Goal: Task Accomplishment & Management: Complete application form

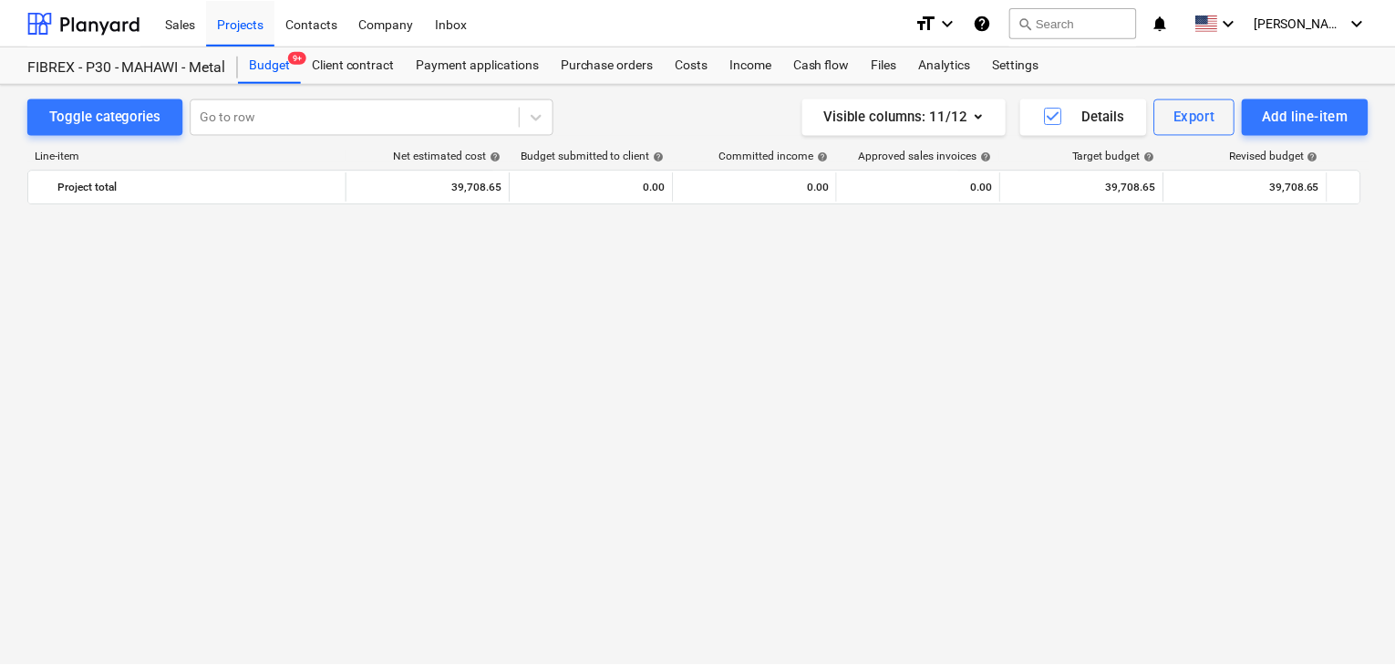
scroll to position [10134, 0]
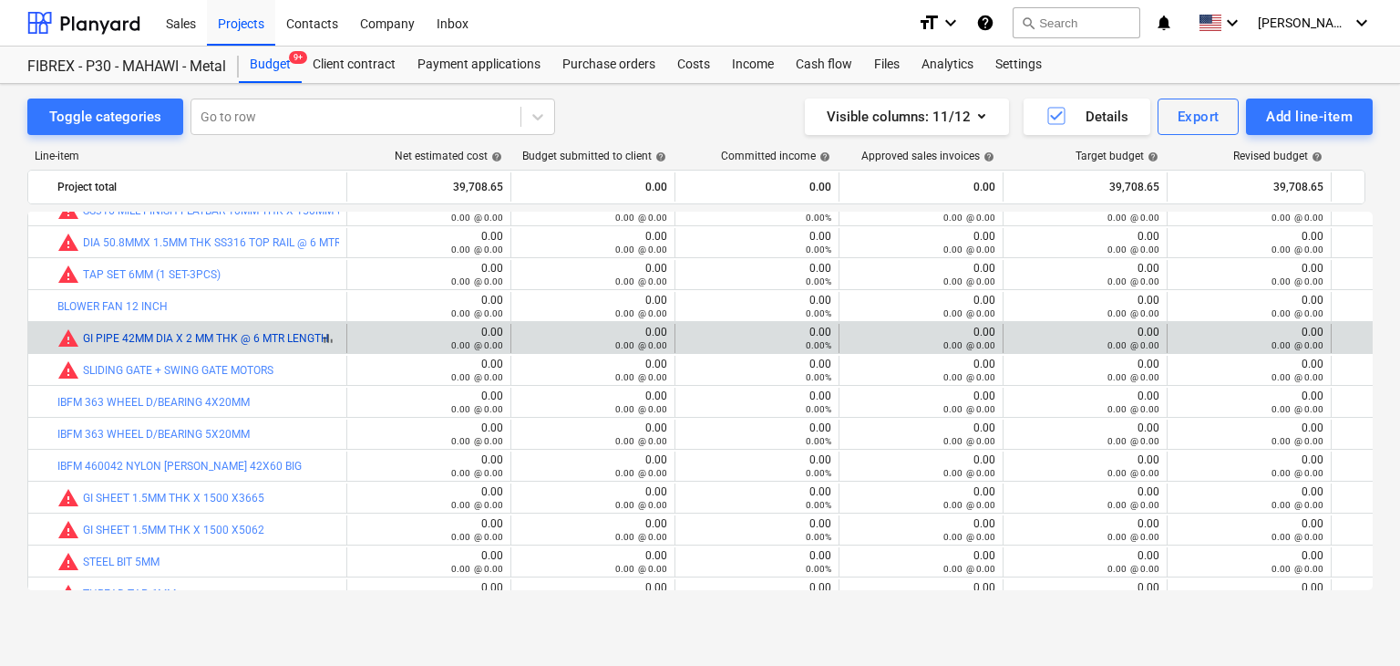
click at [256, 332] on link "GI PIPE 42MM DIA X 2 MM THK @ 6 MTR LENGTH" at bounding box center [206, 338] width 246 height 13
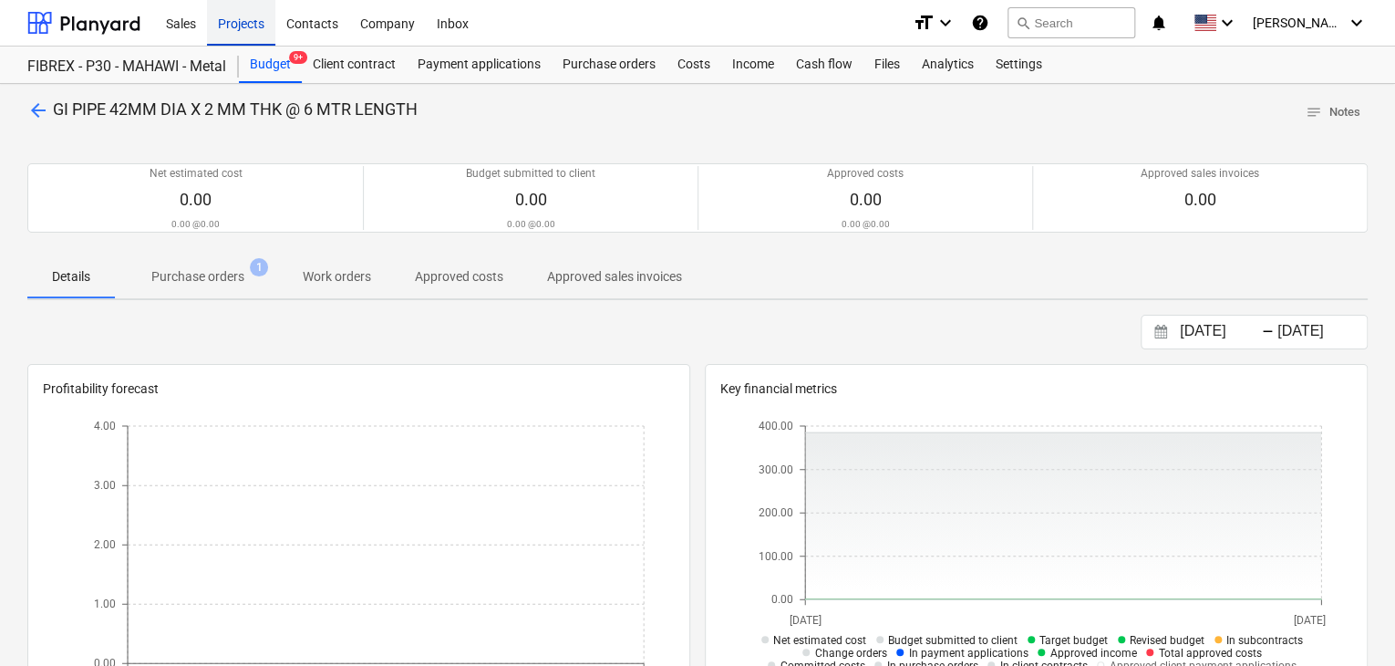
click at [215, 12] on div "Projects" at bounding box center [241, 22] width 68 height 46
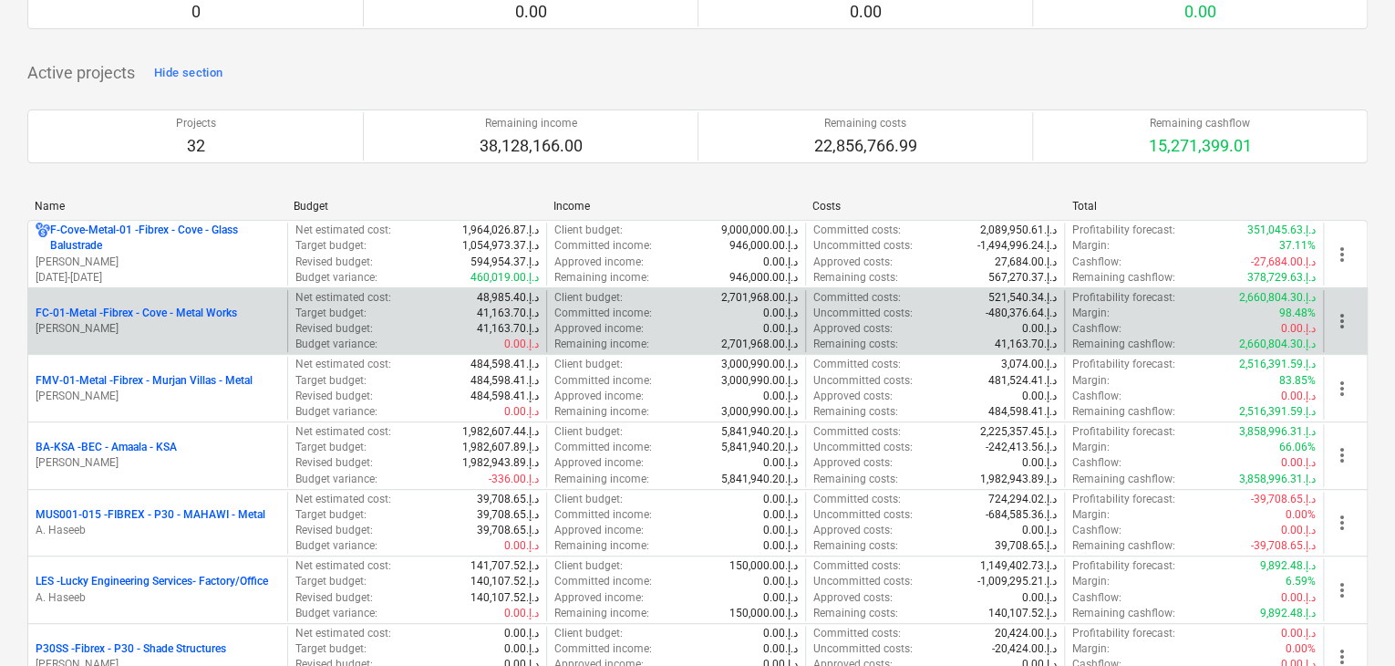
scroll to position [182, 0]
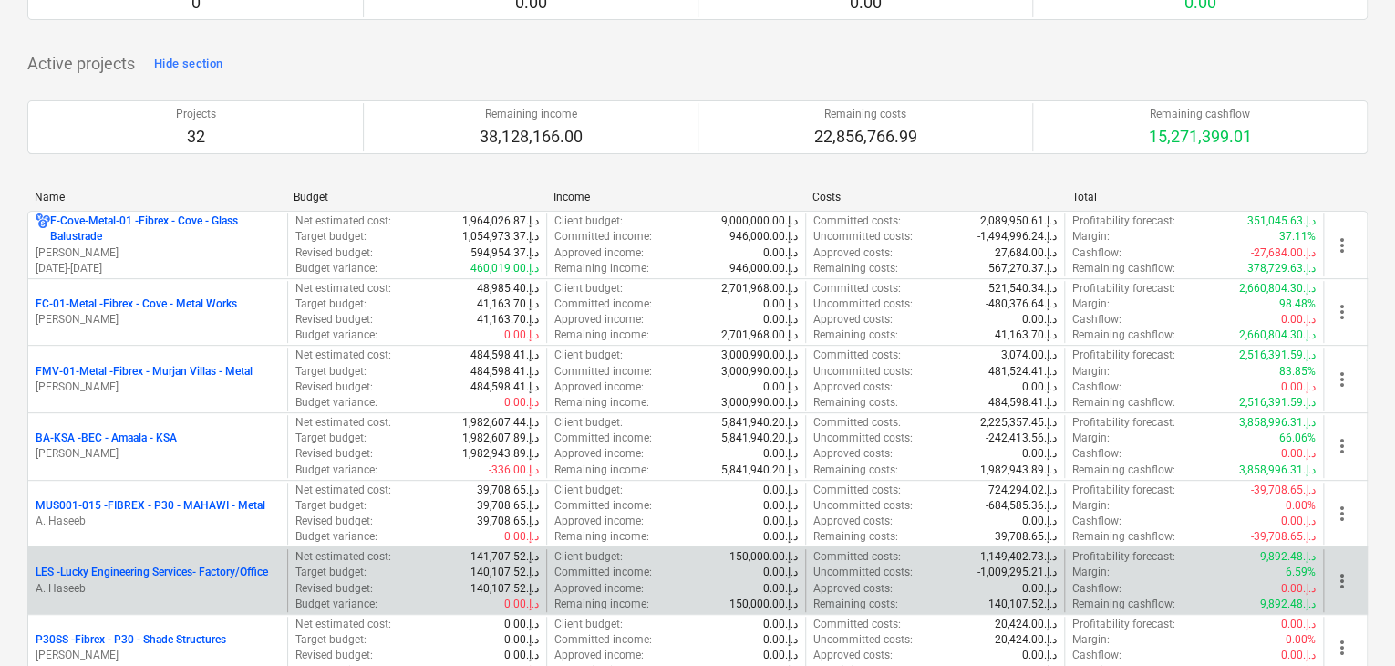
click at [178, 559] on div "LES - Lucky Engineering Services- Factory/Office A. Haseeb" at bounding box center [157, 580] width 259 height 63
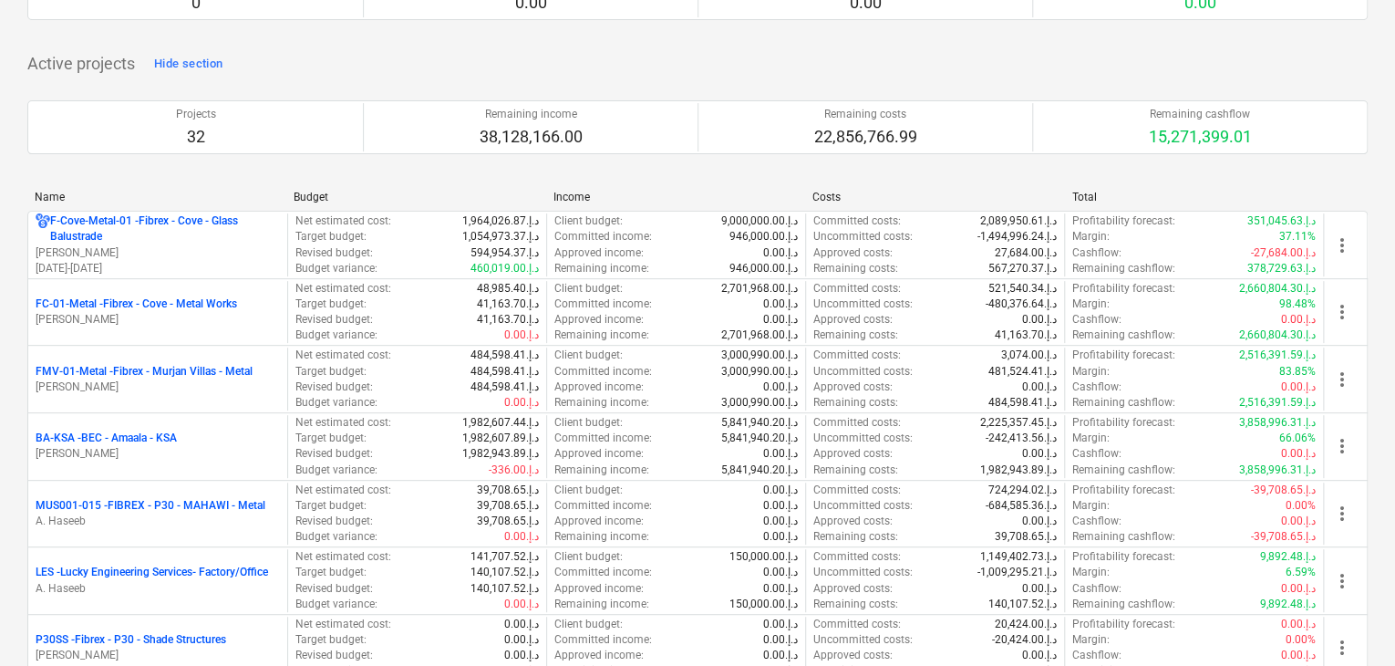
click at [178, 581] on p "A. Haseeb" at bounding box center [158, 588] width 244 height 15
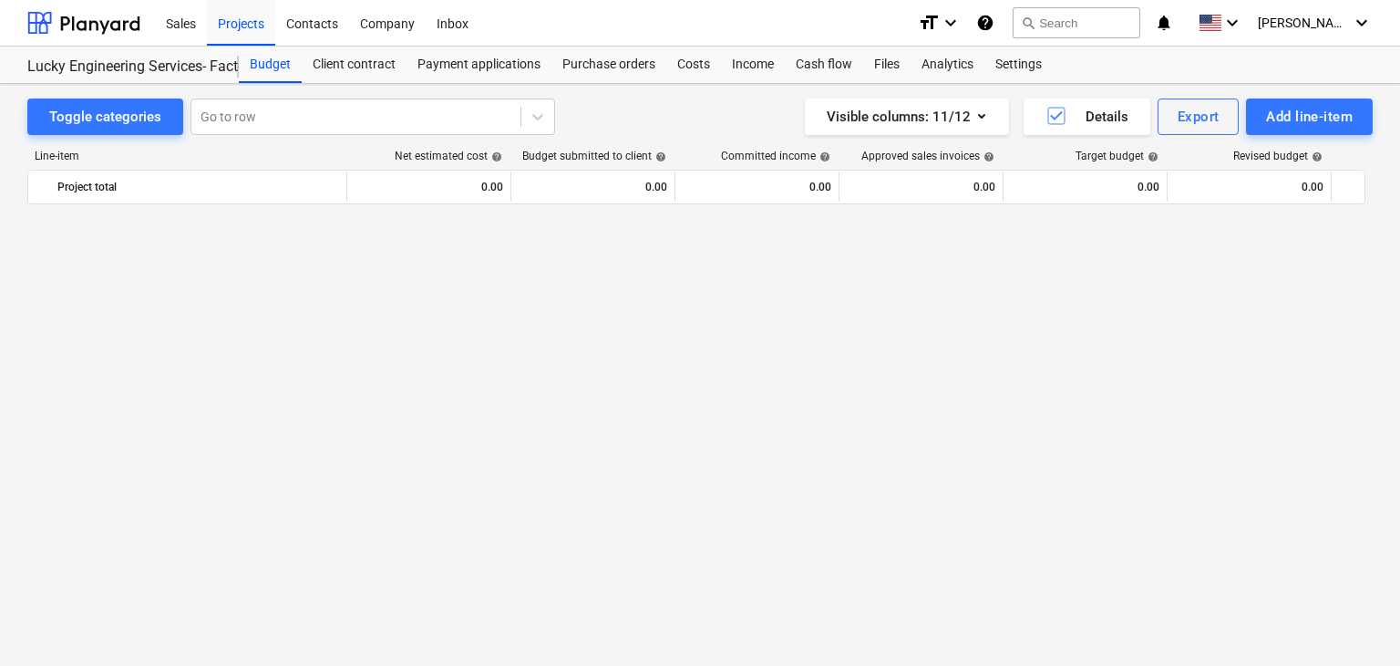
scroll to position [44137, 0]
click at [1295, 136] on div "Line-item Net estimated cost help Budget submitted to client help Committed inc…" at bounding box center [700, 373] width 1346 height 477
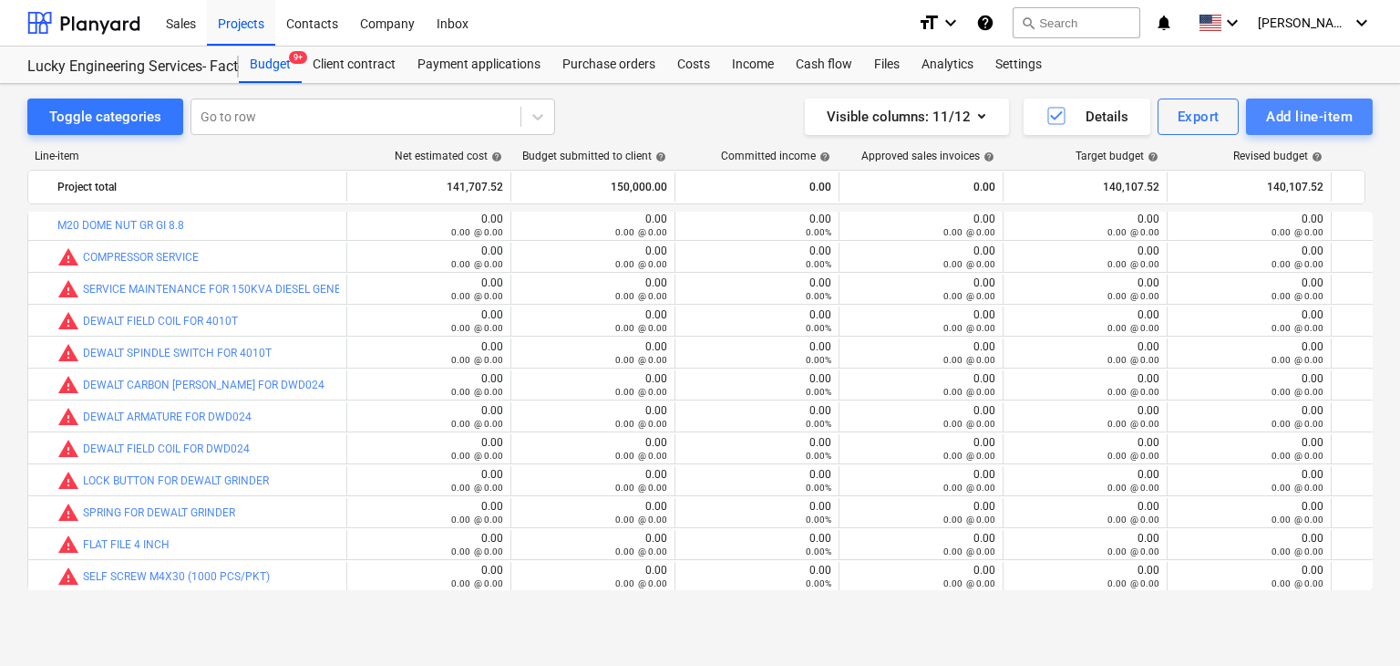
click at [1290, 126] on div "Add line-item" at bounding box center [1309, 117] width 87 height 24
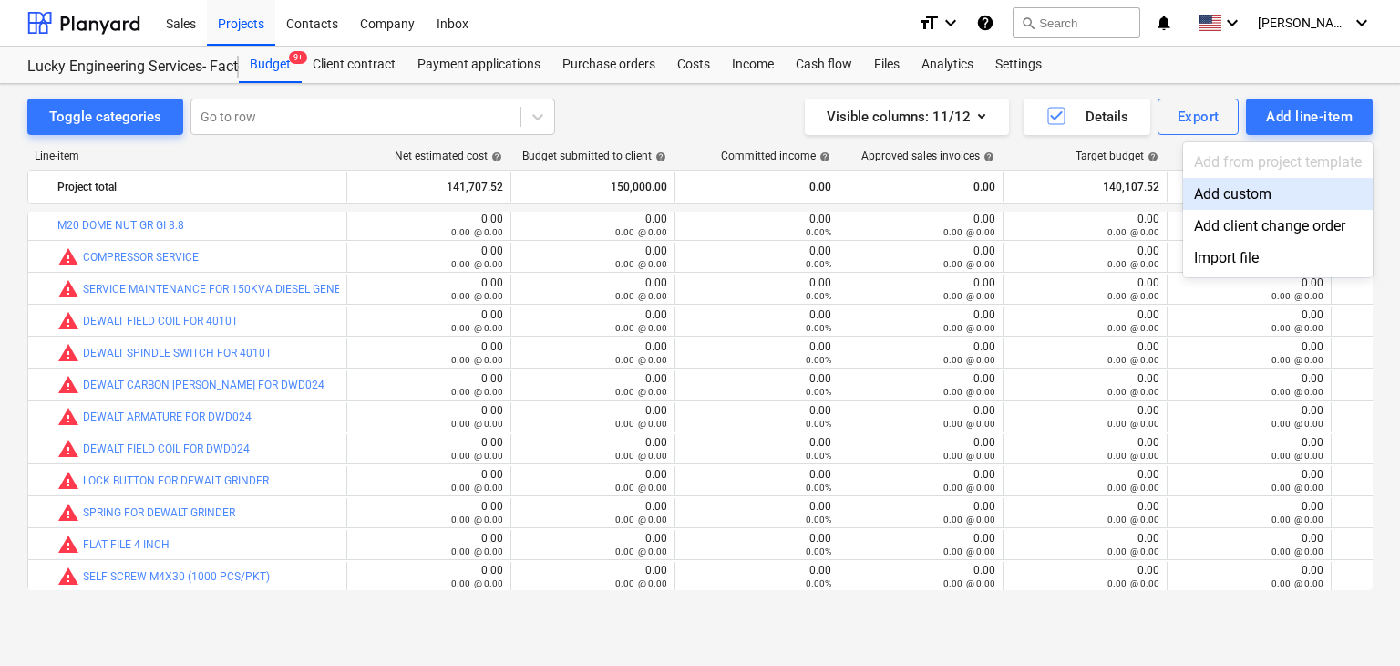
click at [1204, 194] on div "Add custom" at bounding box center [1278, 194] width 190 height 32
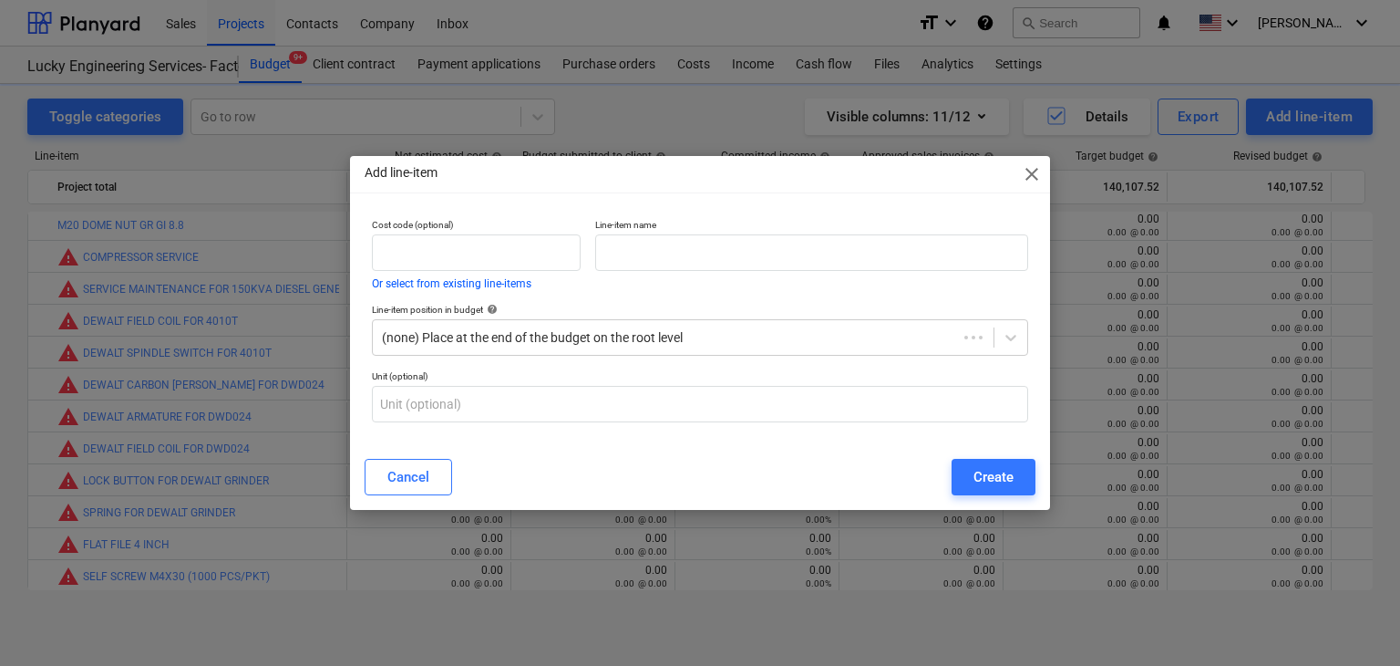
click at [627, 232] on p "Line-item name" at bounding box center [811, 226] width 433 height 15
drag, startPoint x: 602, startPoint y: 285, endPoint x: 619, endPoint y: 251, distance: 38.7
click at [603, 284] on div "Line-item name" at bounding box center [812, 254] width 448 height 85
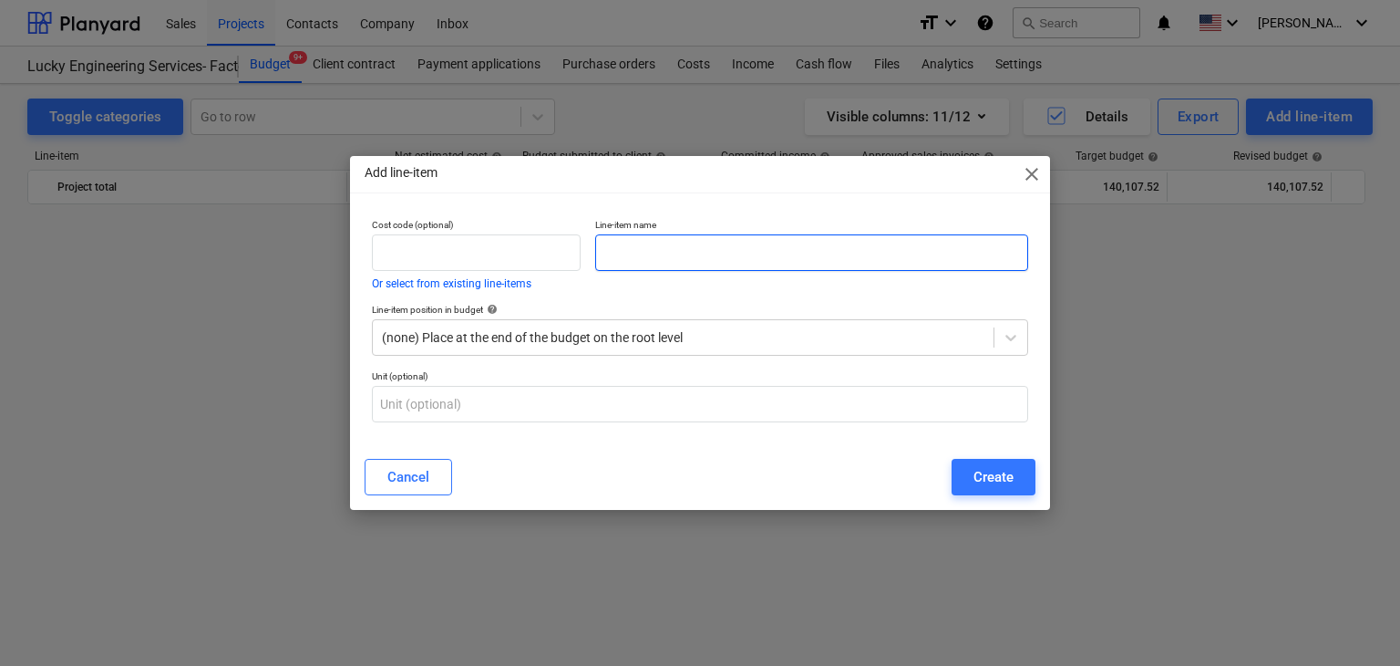
click at [619, 251] on input "text" at bounding box center [811, 252] width 433 height 36
paste input "WIRE CONNECTOR 50MM2"
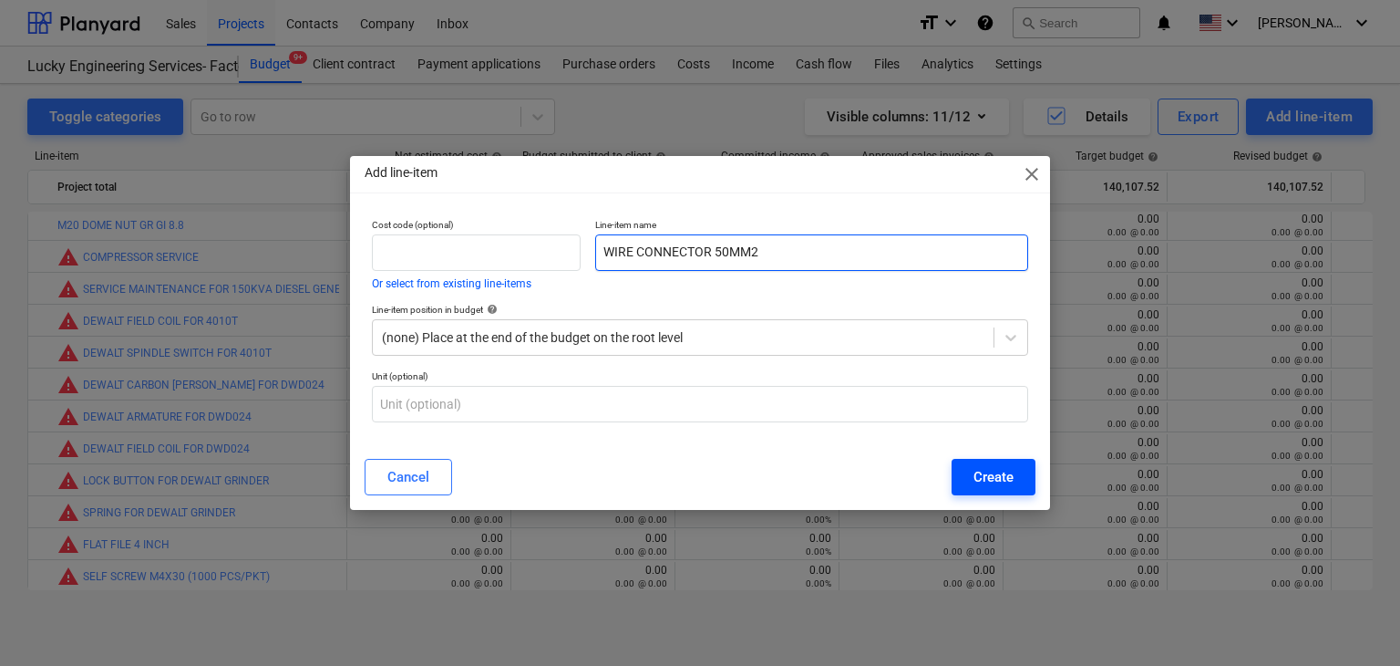
type input "WIRE CONNECTOR 50MM2"
click at [976, 490] on button "Create" at bounding box center [994, 477] width 84 height 36
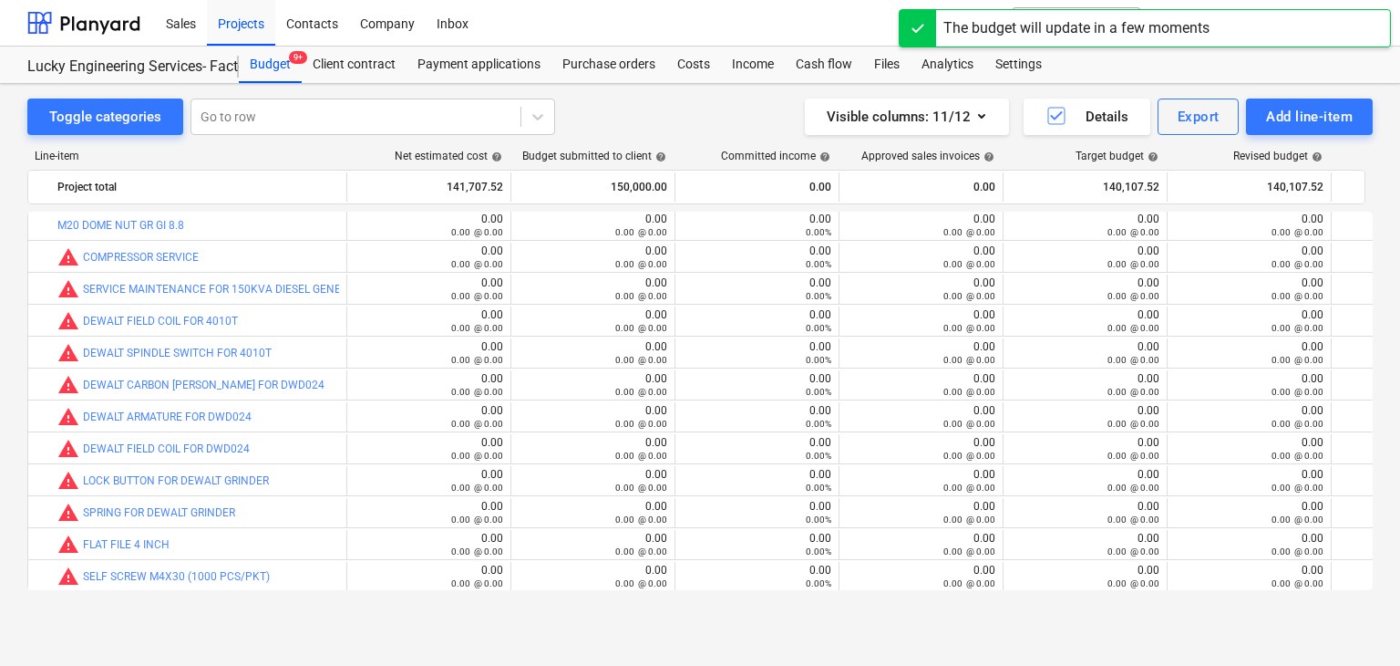
click at [1276, 138] on div "Line-item Net estimated cost help Budget submitted to client help Committed inc…" at bounding box center [700, 373] width 1346 height 477
click at [1277, 121] on div "Add line-item" at bounding box center [1309, 117] width 87 height 24
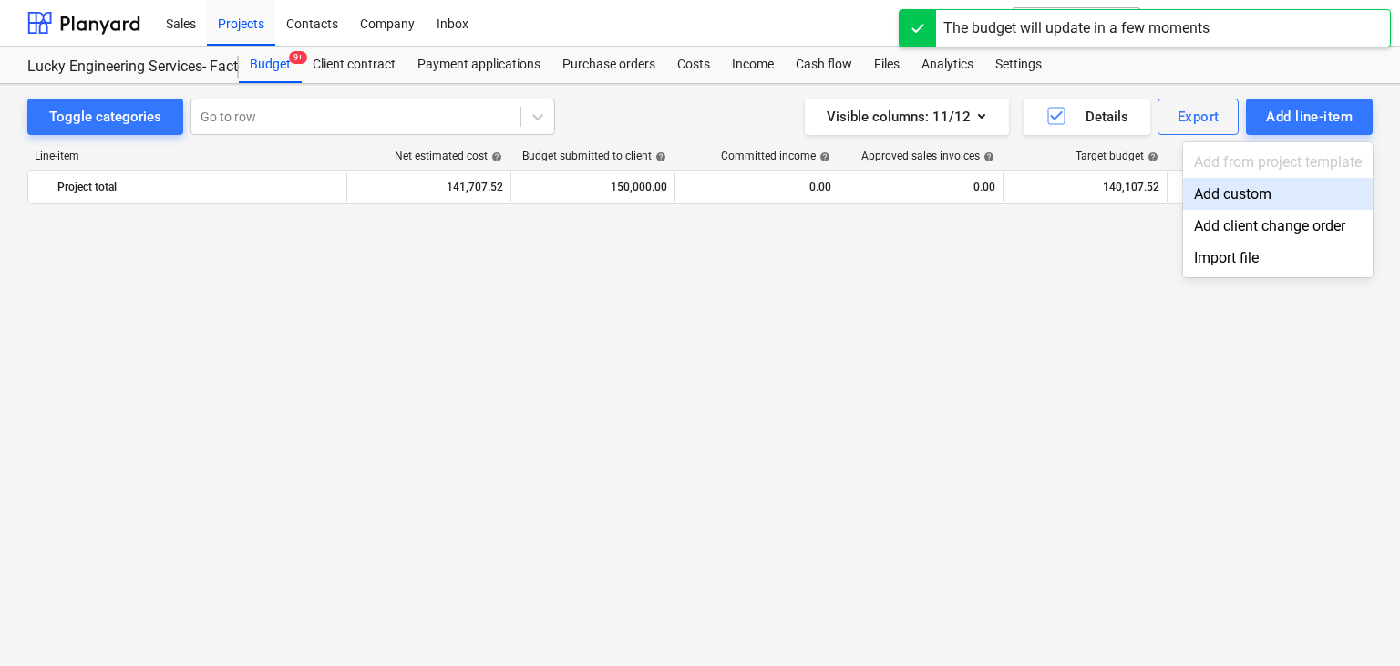
scroll to position [44137, 0]
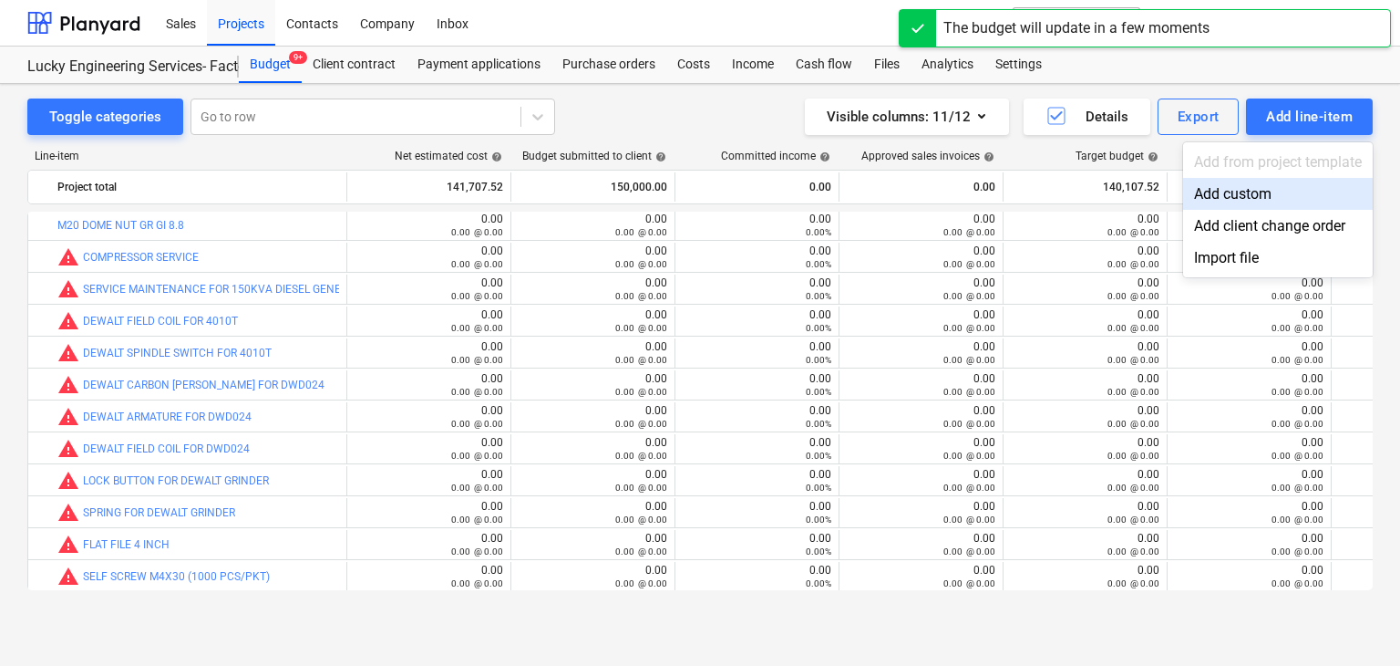
click at [1241, 189] on div "Add custom" at bounding box center [1278, 194] width 190 height 32
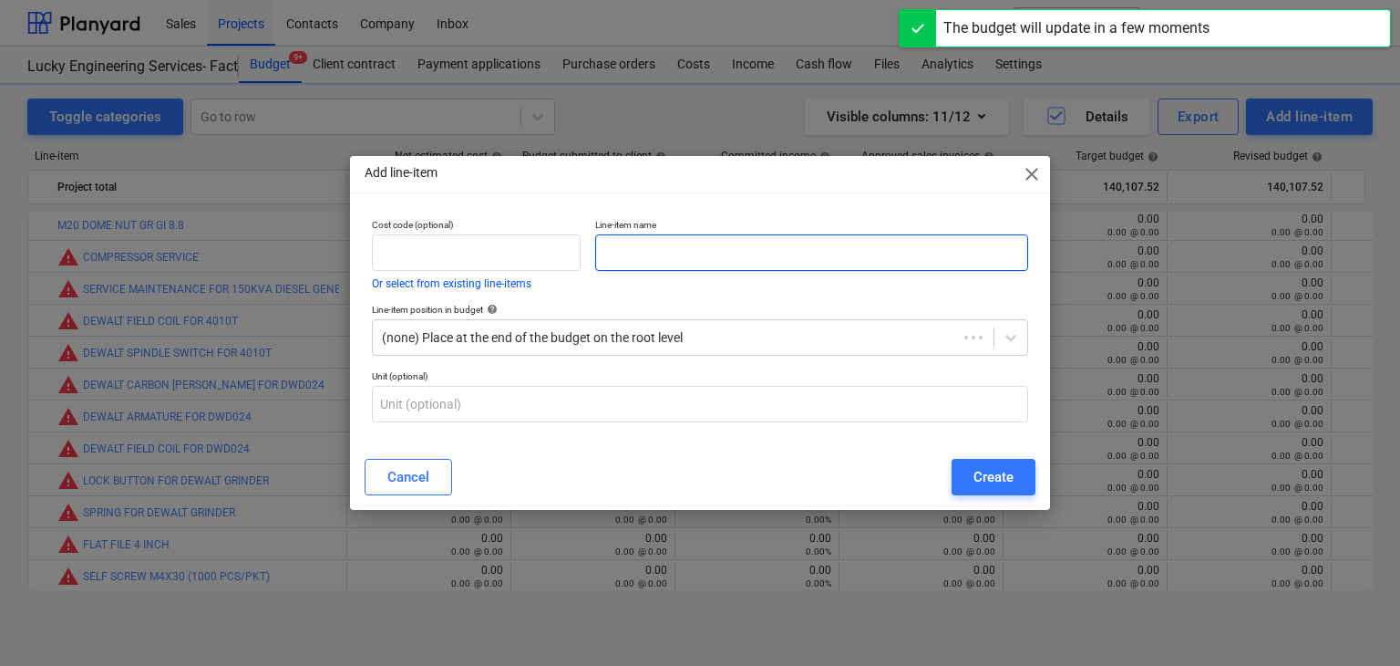
click at [726, 252] on input "text" at bounding box center [811, 252] width 433 height 36
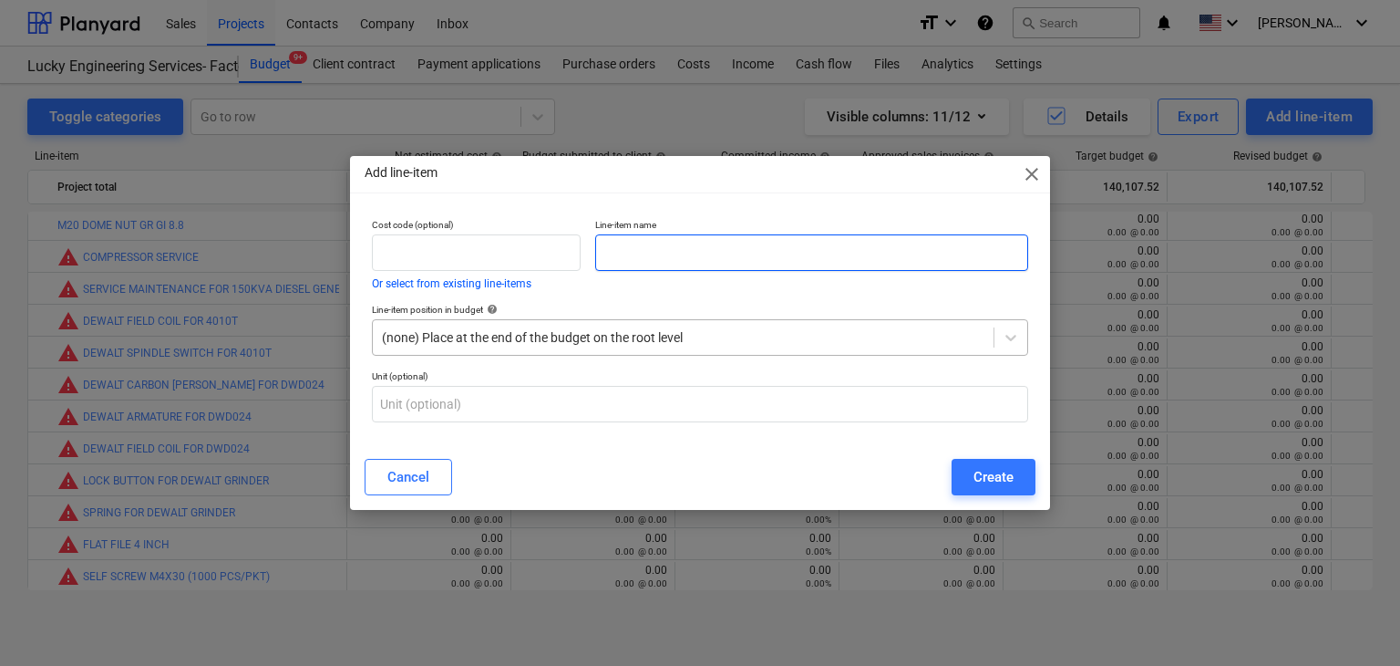
paste input "MCB 3 POLE 63A"
type input "MCB 3 POLE 63A"
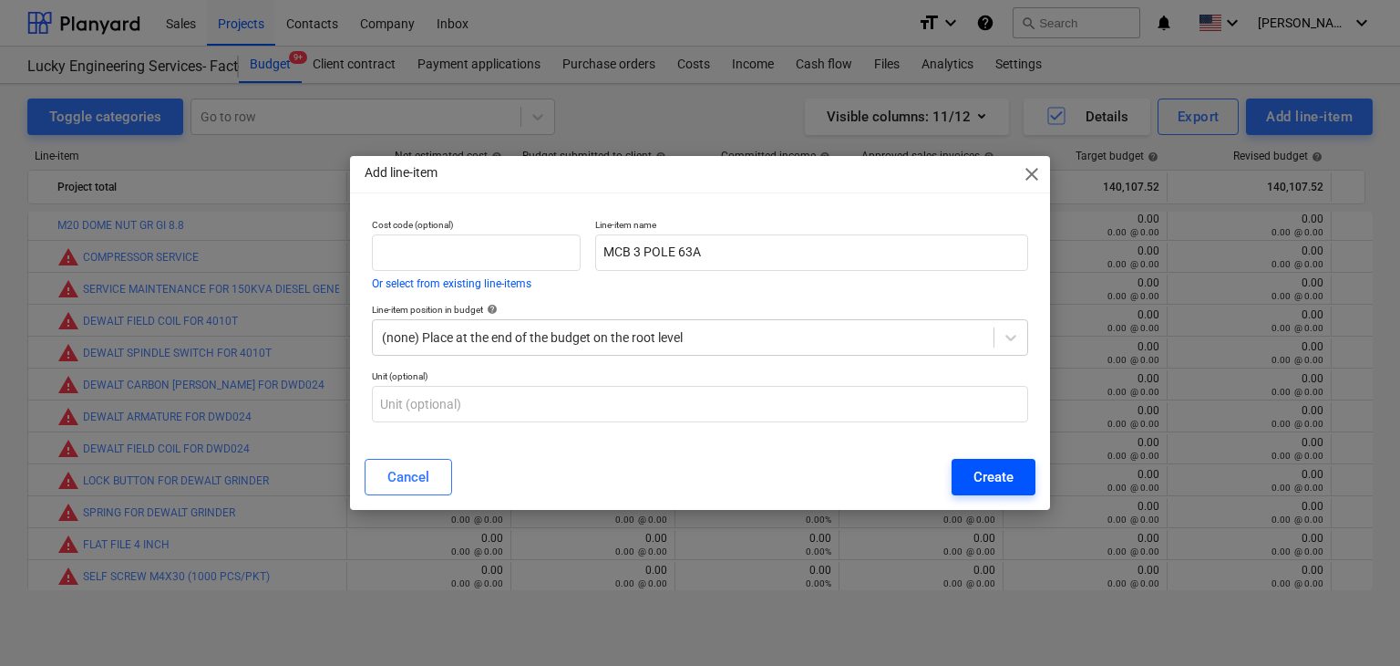
click at [998, 471] on div "Create" at bounding box center [994, 477] width 40 height 24
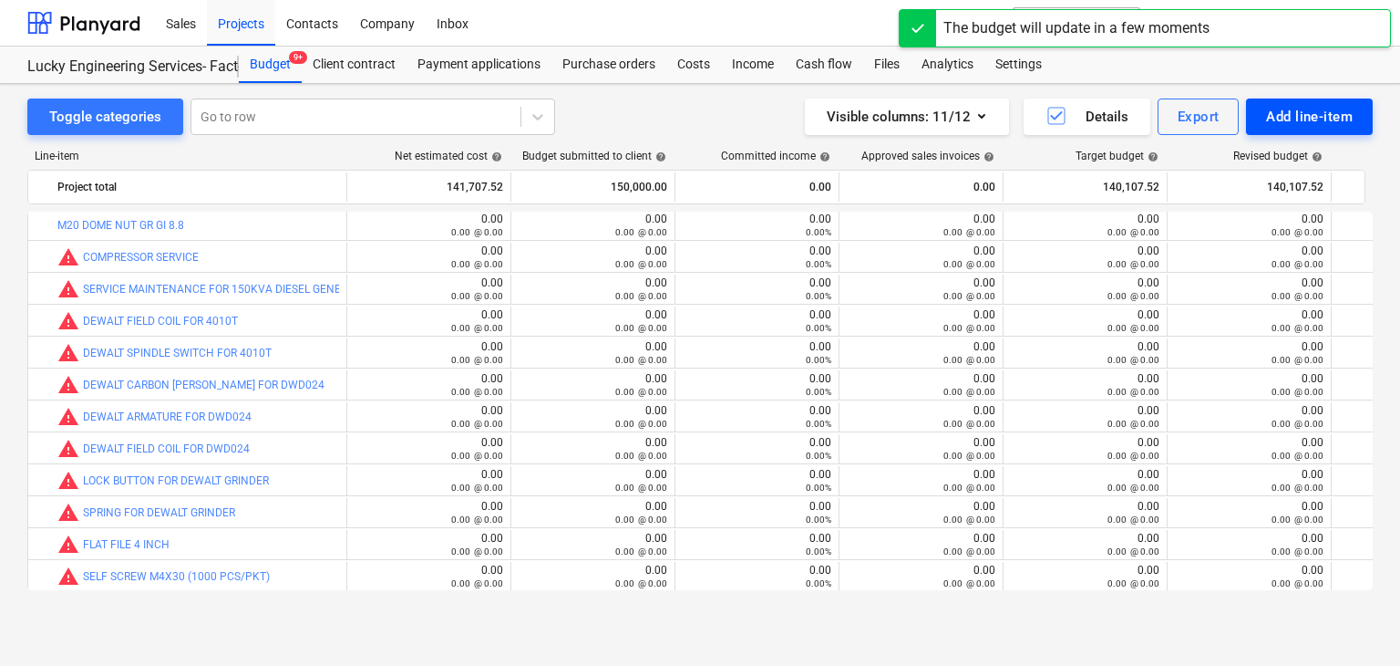
click at [1296, 121] on div "Add line-item" at bounding box center [1309, 117] width 87 height 24
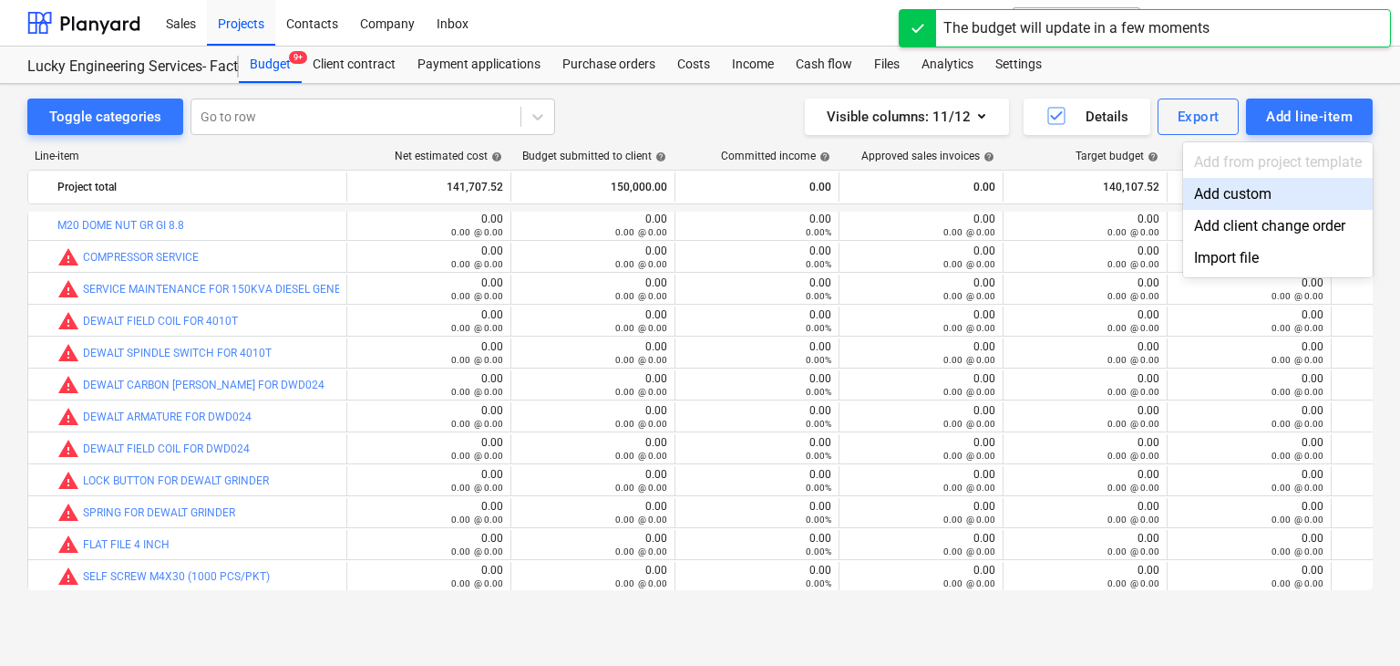
click at [1230, 205] on div "Add custom" at bounding box center [1278, 194] width 190 height 32
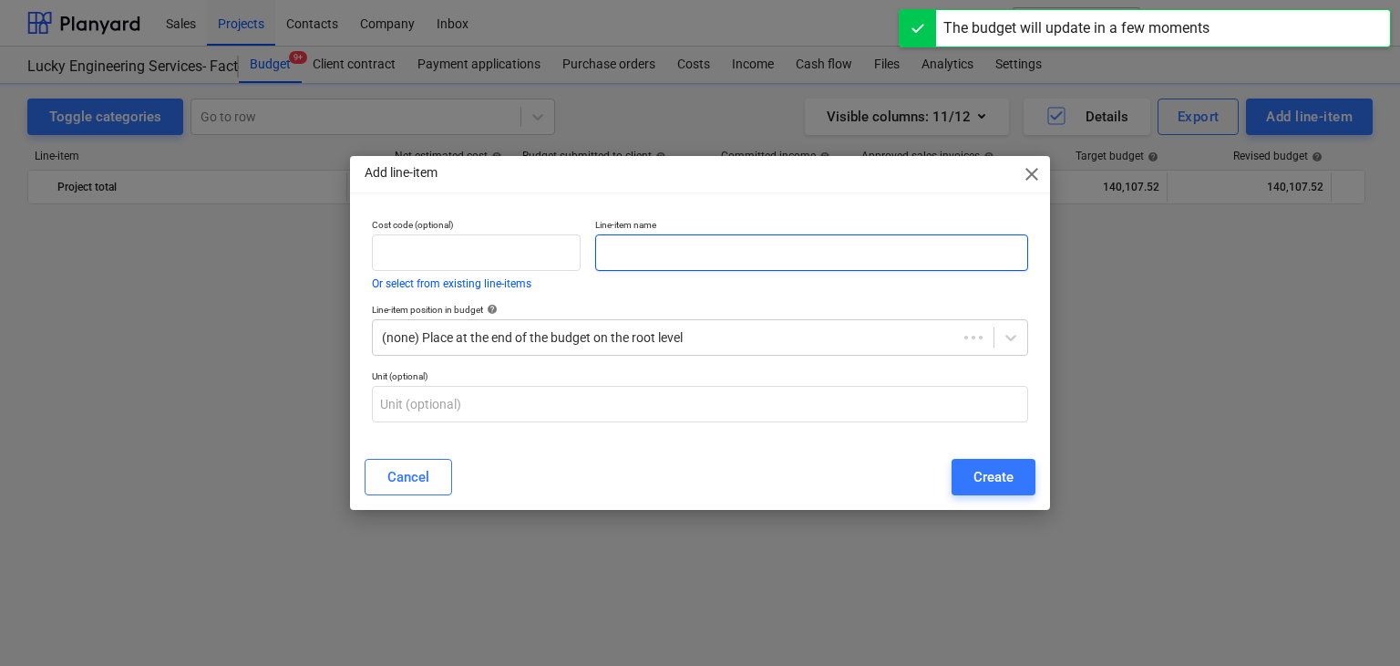
scroll to position [44137, 0]
click at [676, 249] on input "text" at bounding box center [811, 252] width 433 height 36
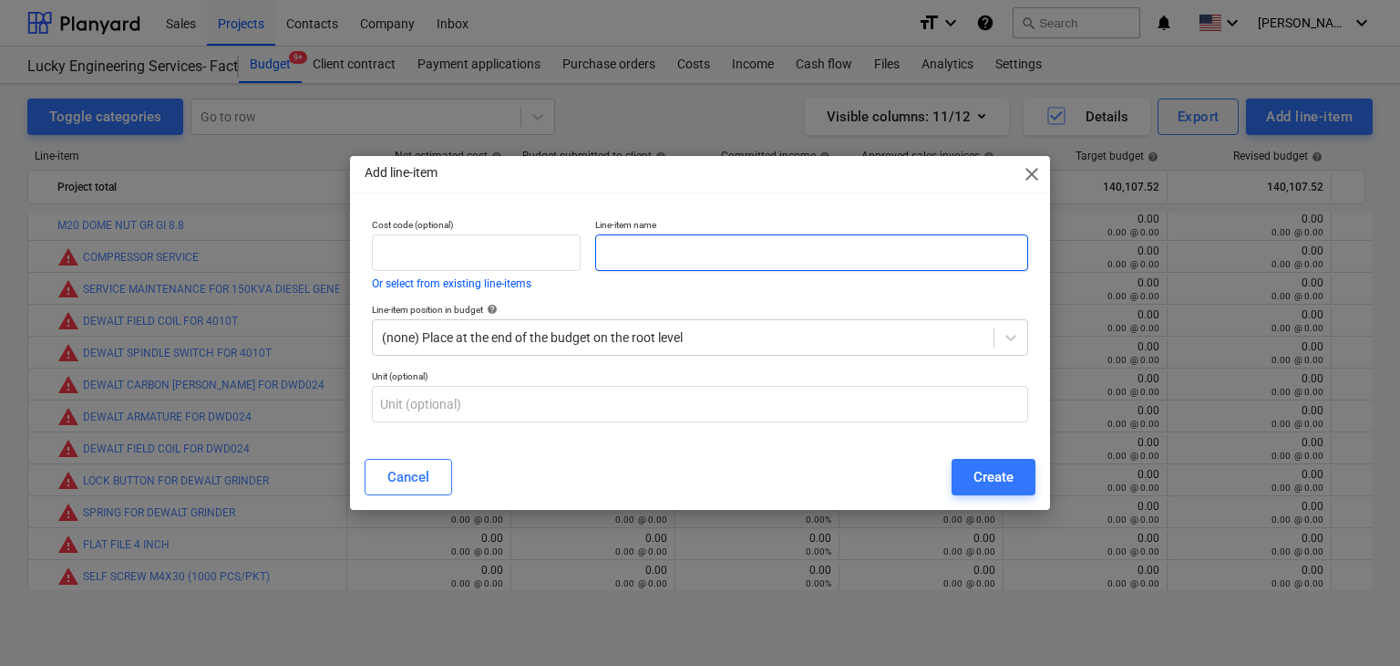
paste input "MCB 2POLE 16A"
type input "MCB 2POLE 16A"
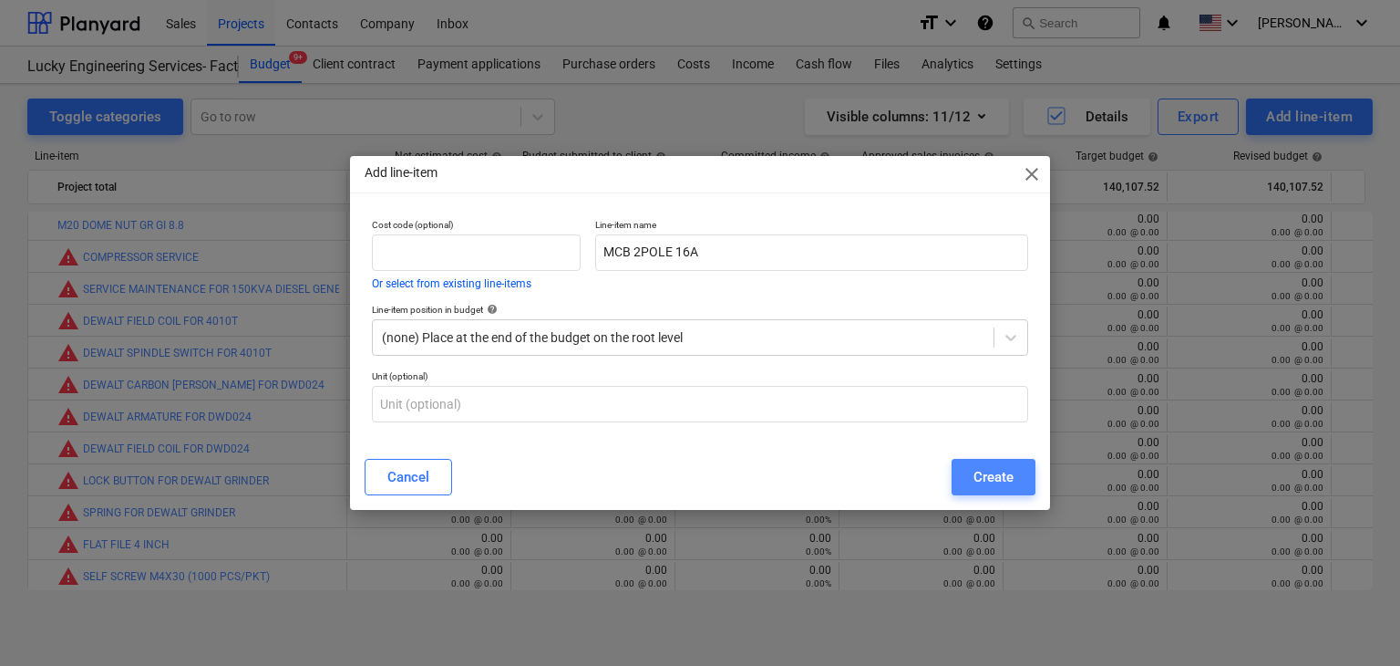
click at [988, 465] on div "Create" at bounding box center [994, 477] width 40 height 24
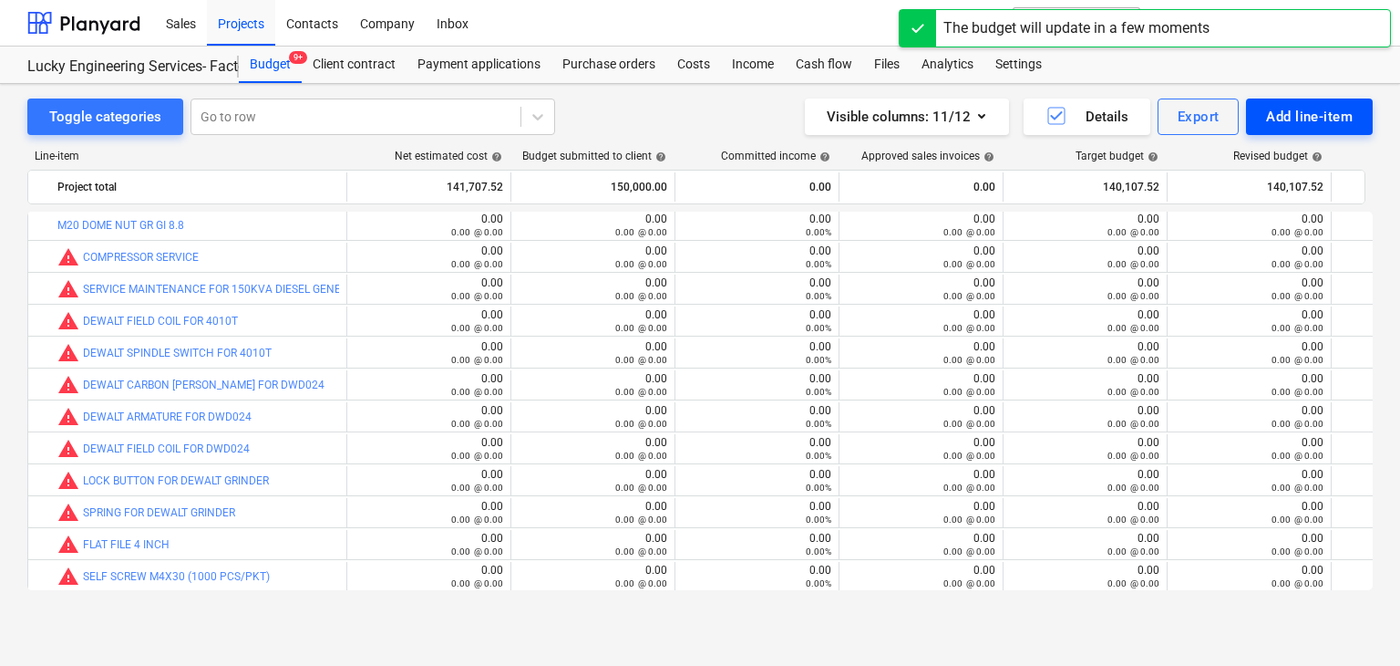
click at [1287, 107] on div "Add line-item" at bounding box center [1309, 117] width 87 height 24
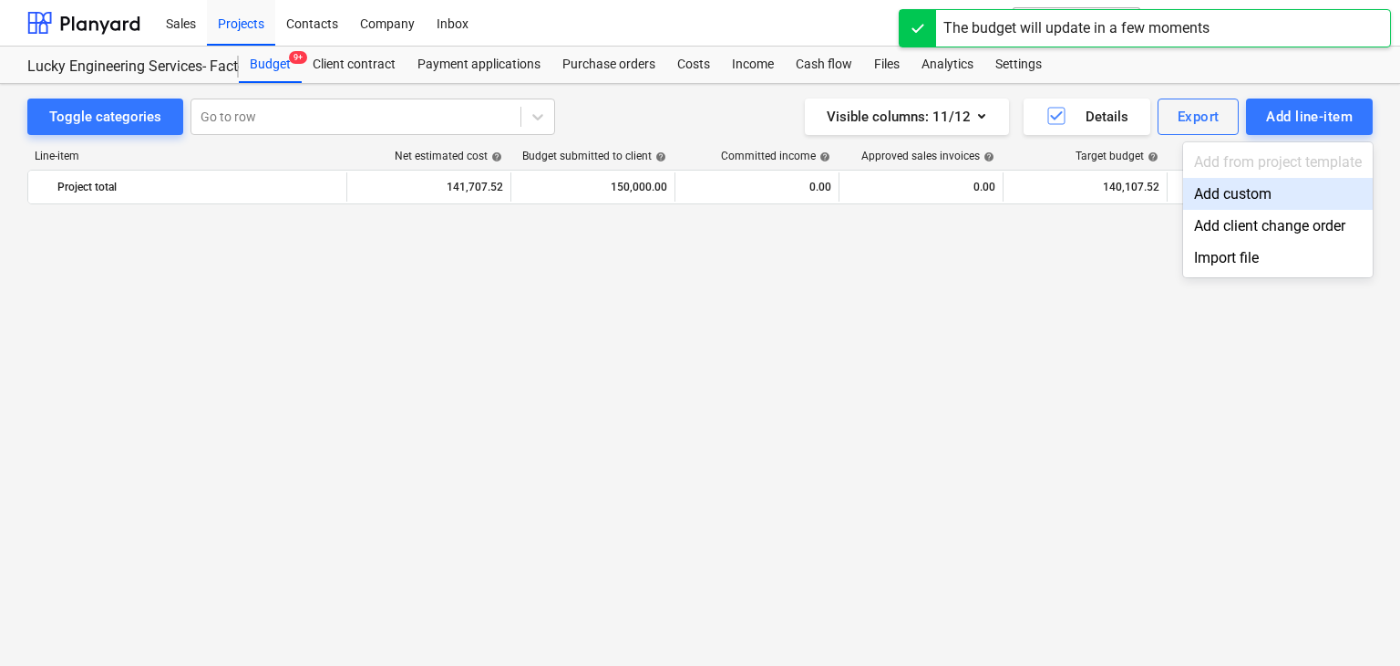
click at [1226, 186] on div "Add custom" at bounding box center [1278, 194] width 190 height 32
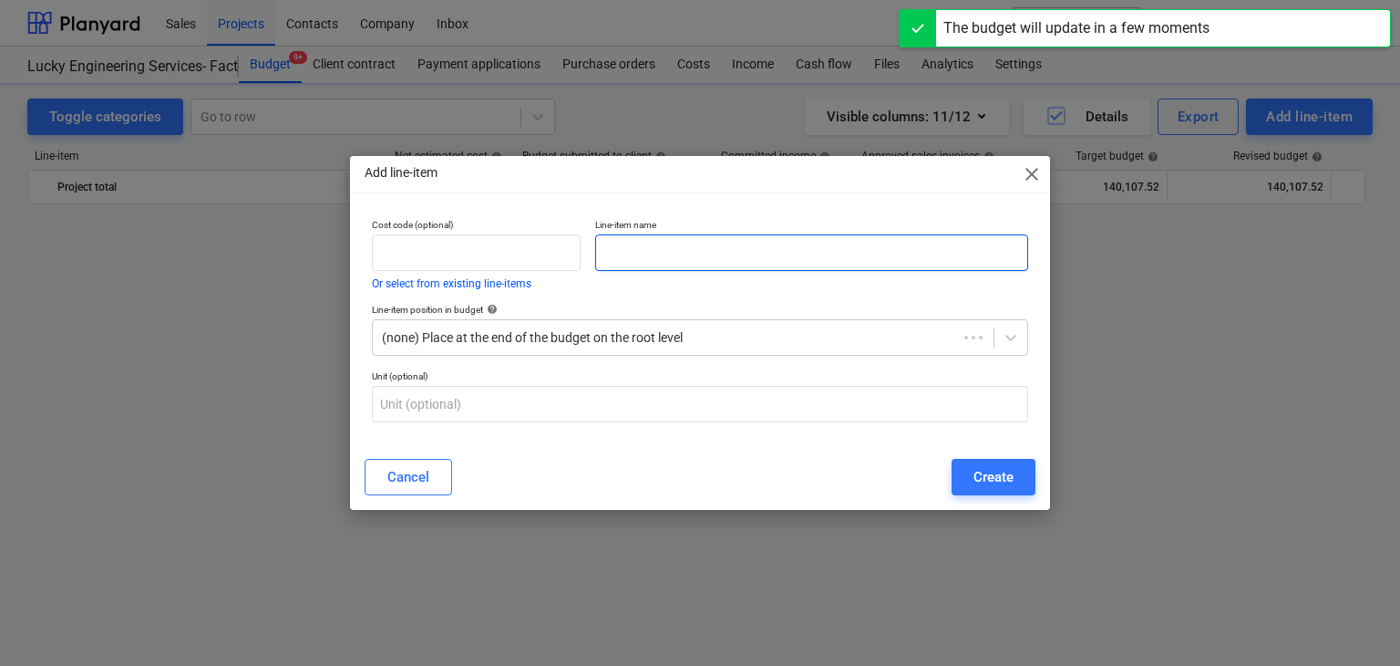
scroll to position [44137, 0]
click at [655, 253] on input "text" at bounding box center [811, 252] width 433 height 36
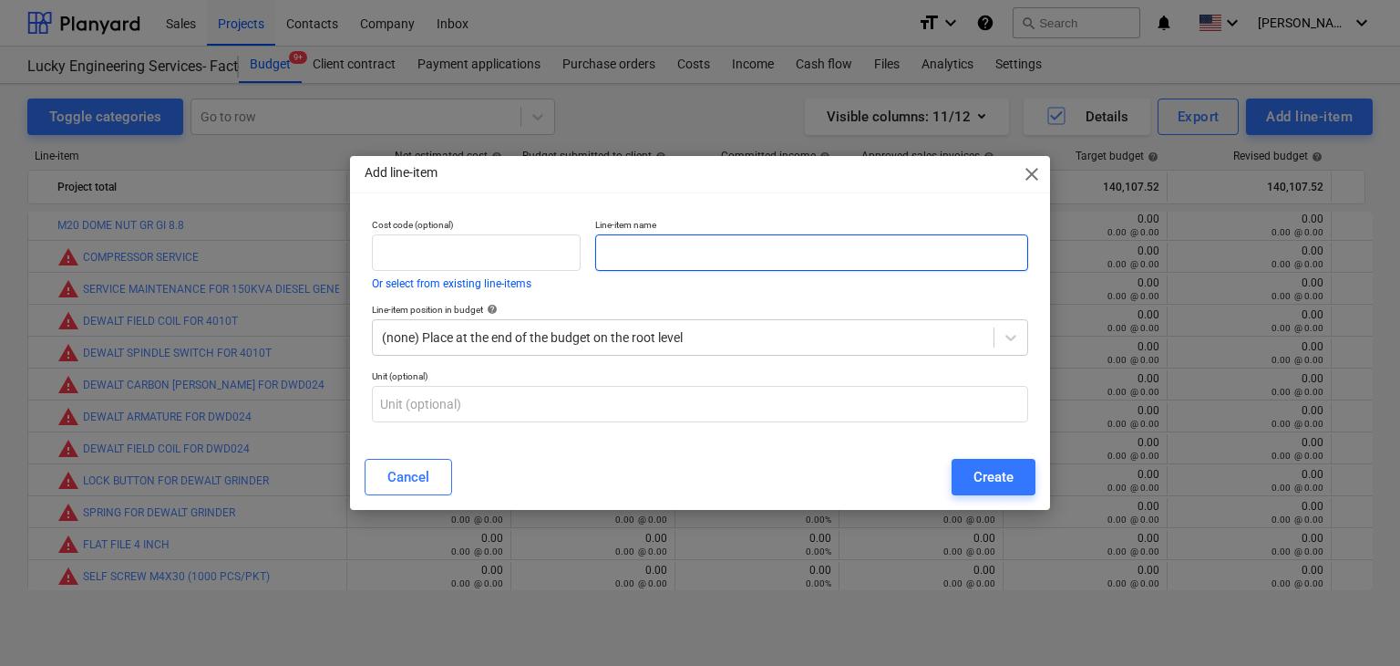
paste input "WIRE 10MM2X5CORE"
type input "WIRE 10MM2X5CORE"
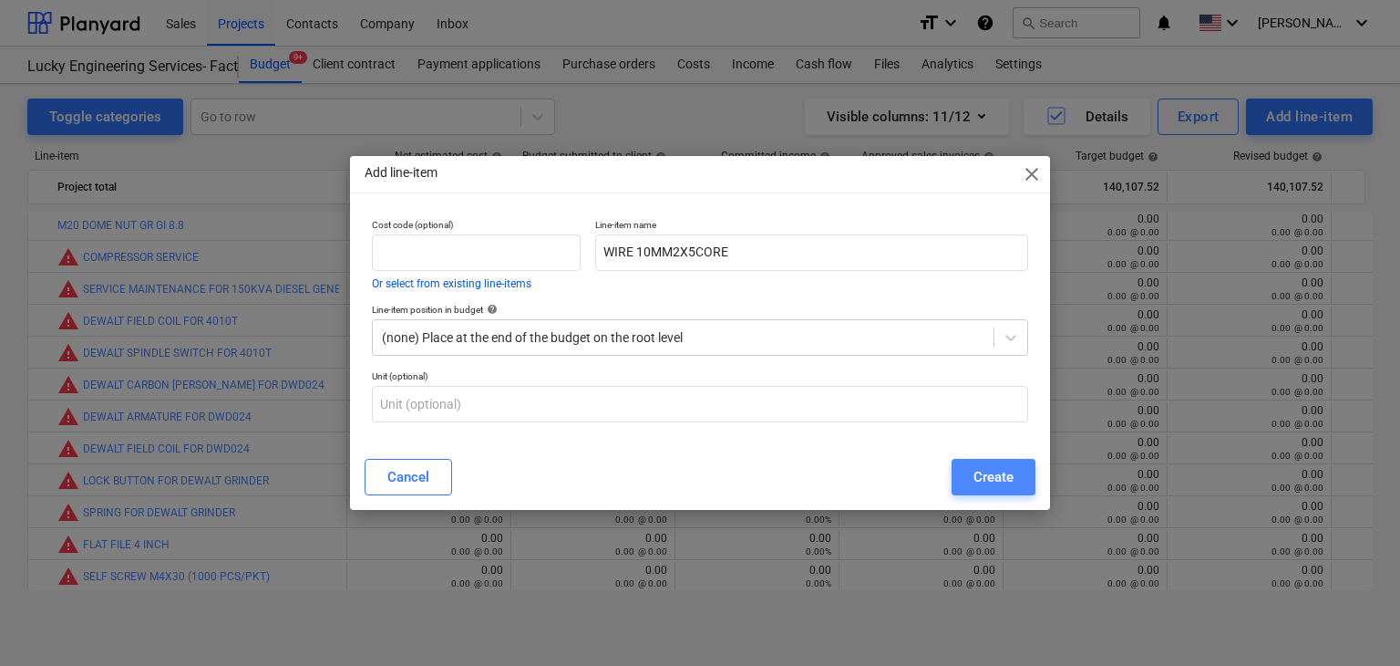
click at [988, 474] on div "Create" at bounding box center [994, 477] width 40 height 24
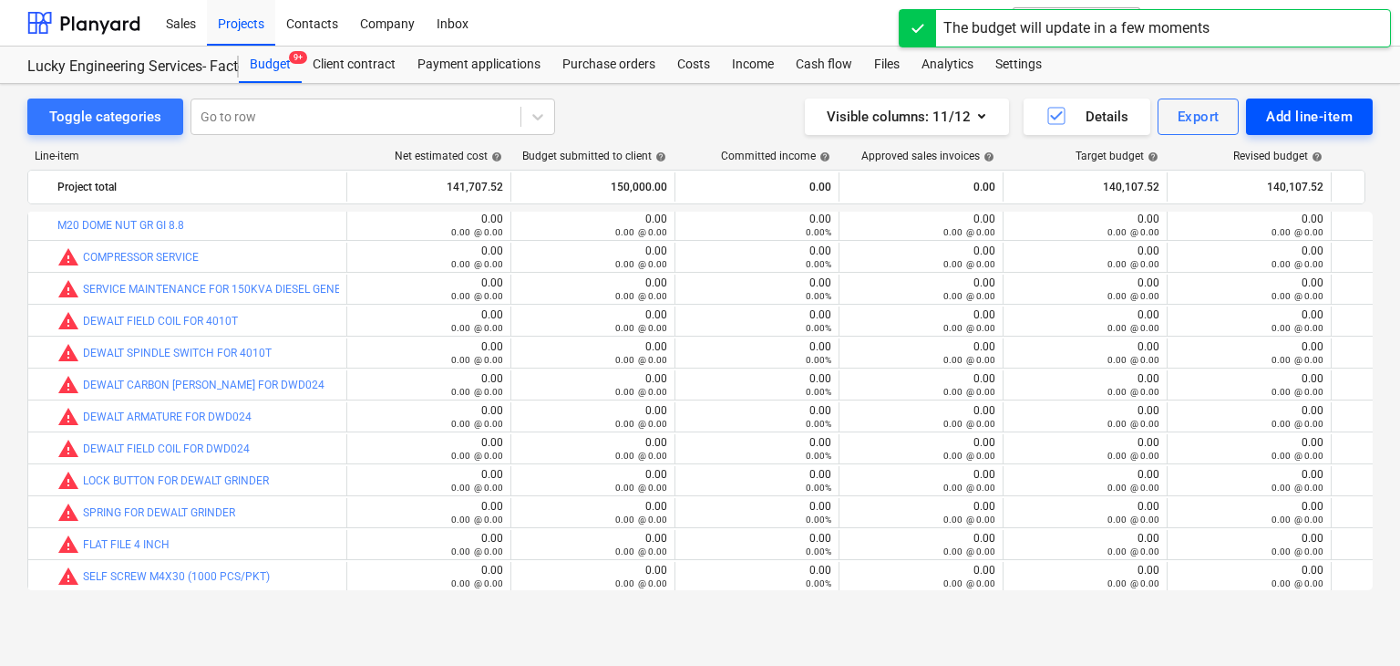
click at [1295, 113] on div "Add line-item" at bounding box center [1309, 117] width 87 height 24
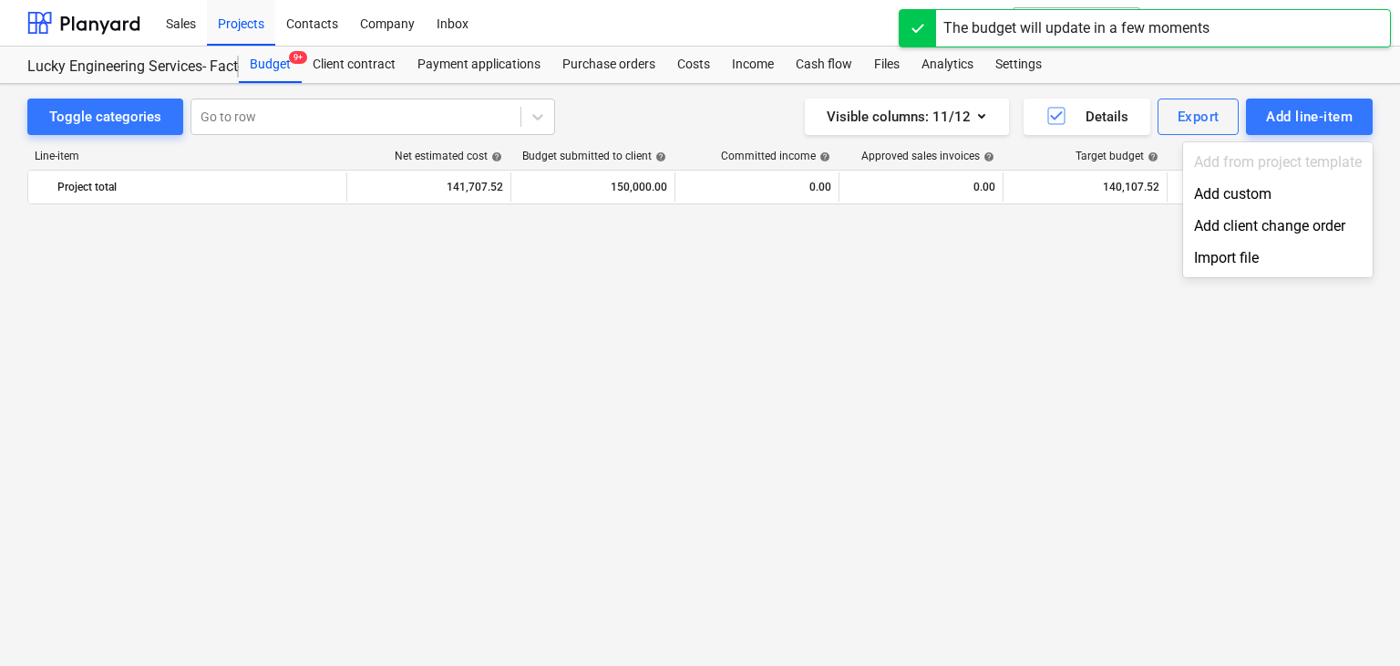
scroll to position [44137, 0]
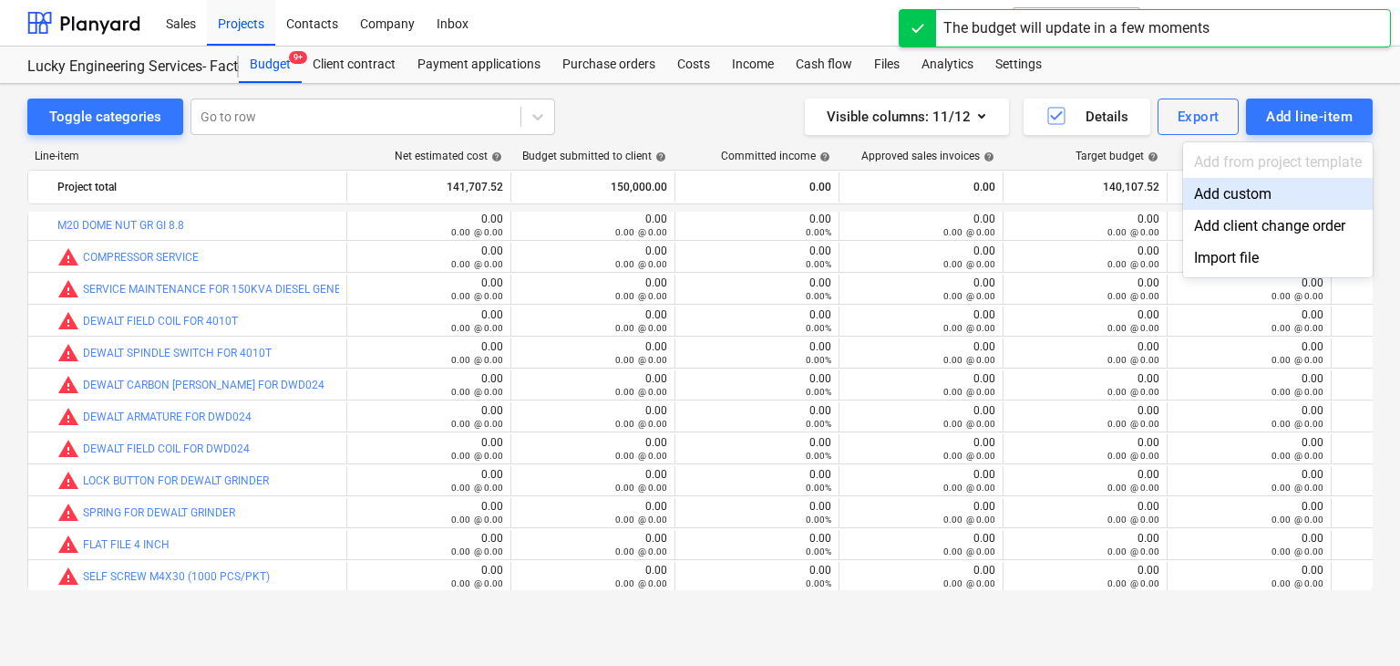
click at [1231, 191] on div "Add custom" at bounding box center [1278, 194] width 190 height 32
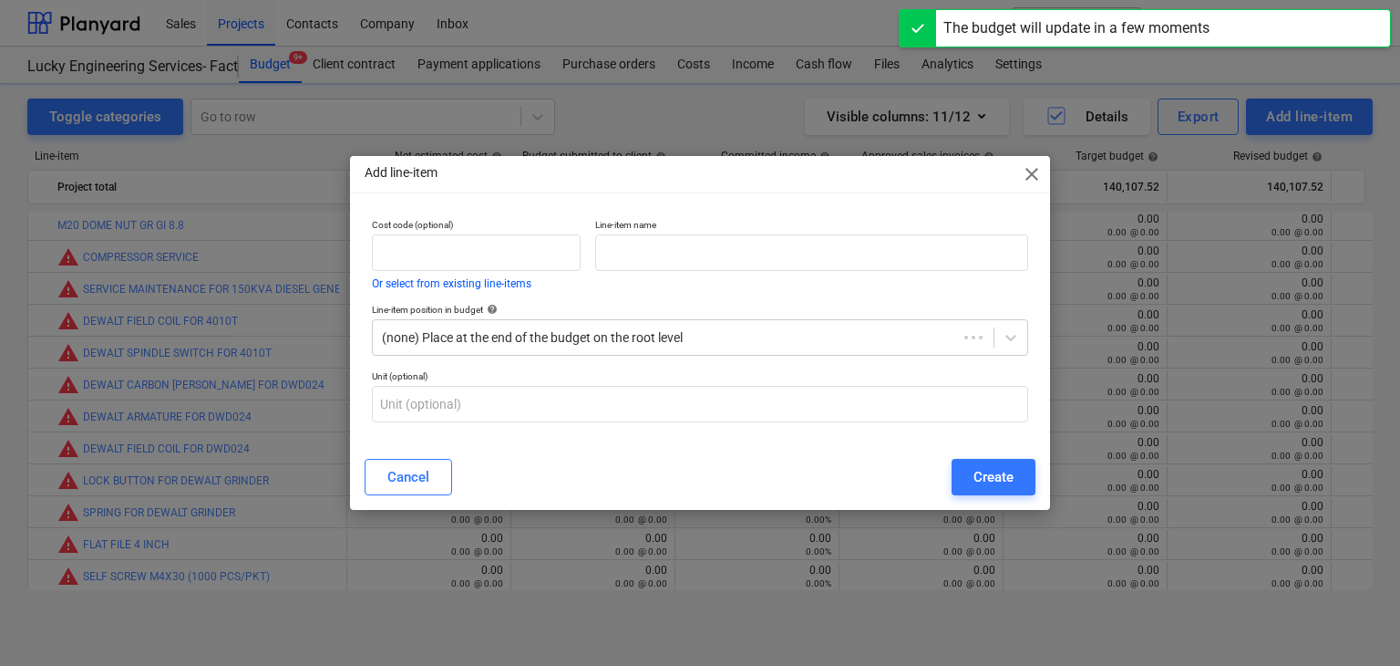
click at [673, 275] on div "Line-item name" at bounding box center [812, 254] width 448 height 85
click at [639, 252] on input "text" at bounding box center [811, 252] width 433 height 36
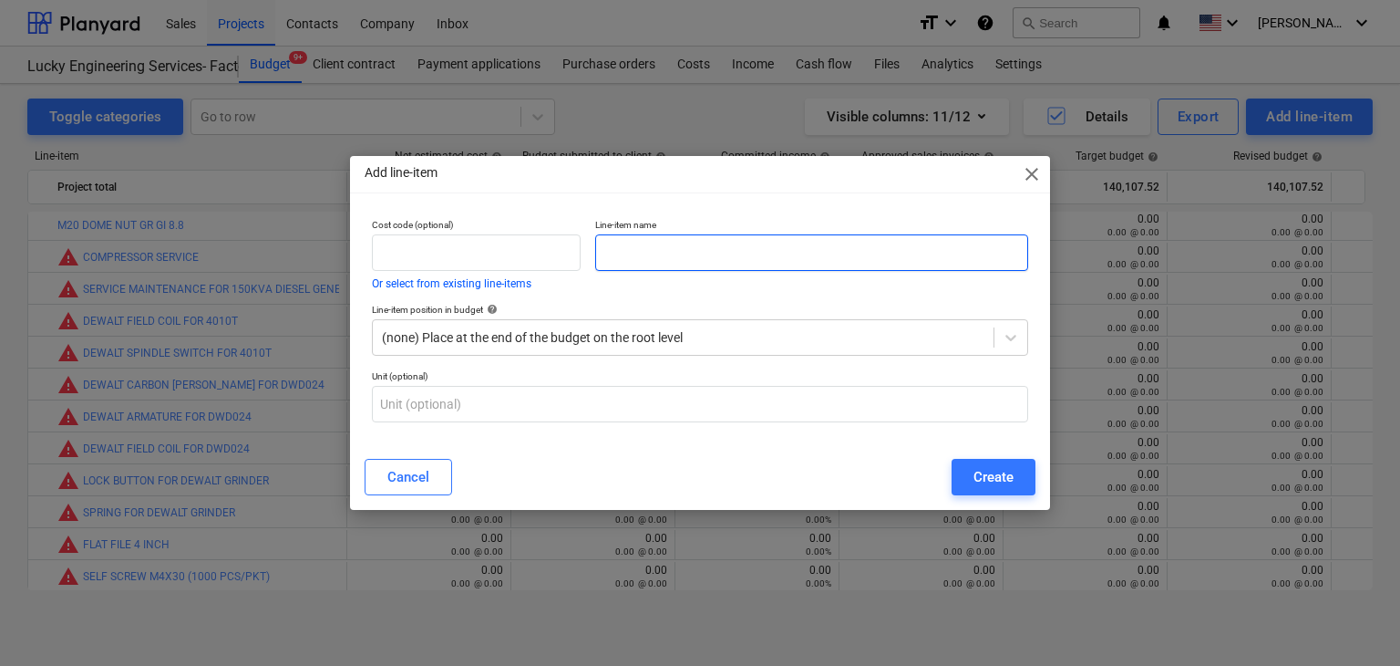
paste input "WIRE 2.5MM2X3CORE"
type input "WIRE 2.5MM2X3CORE"
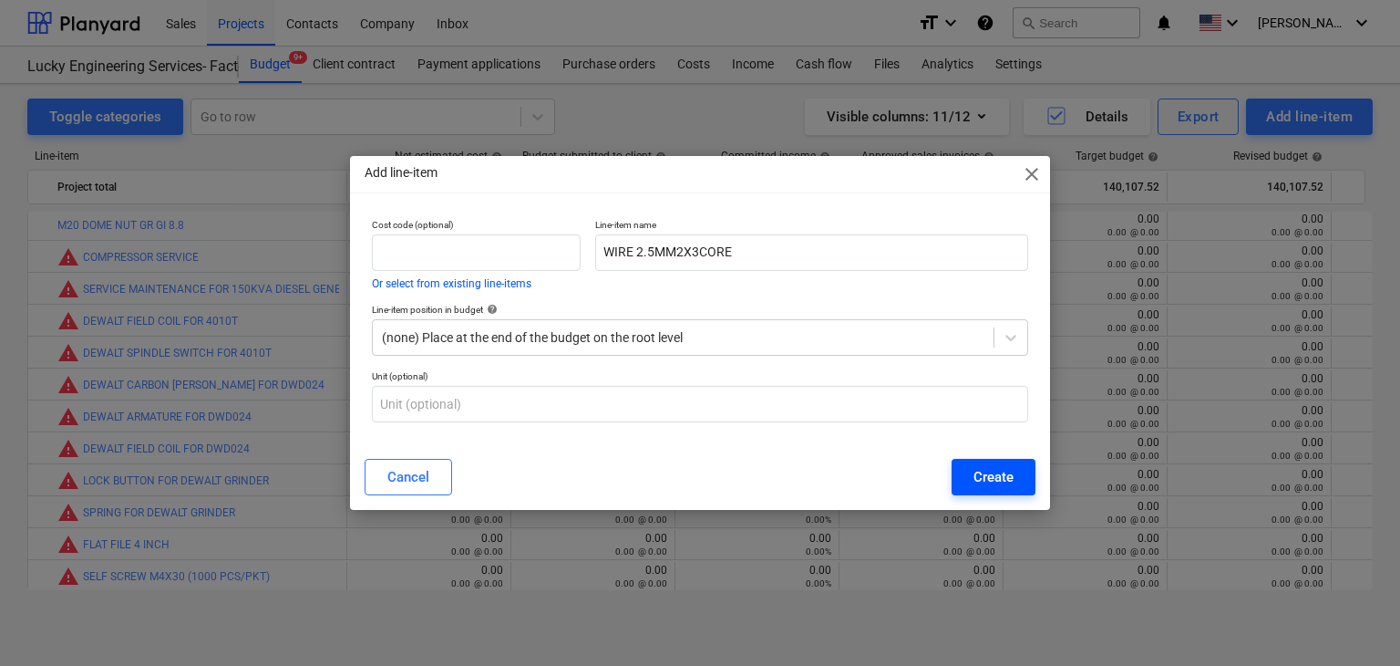
click at [966, 465] on button "Create" at bounding box center [994, 477] width 84 height 36
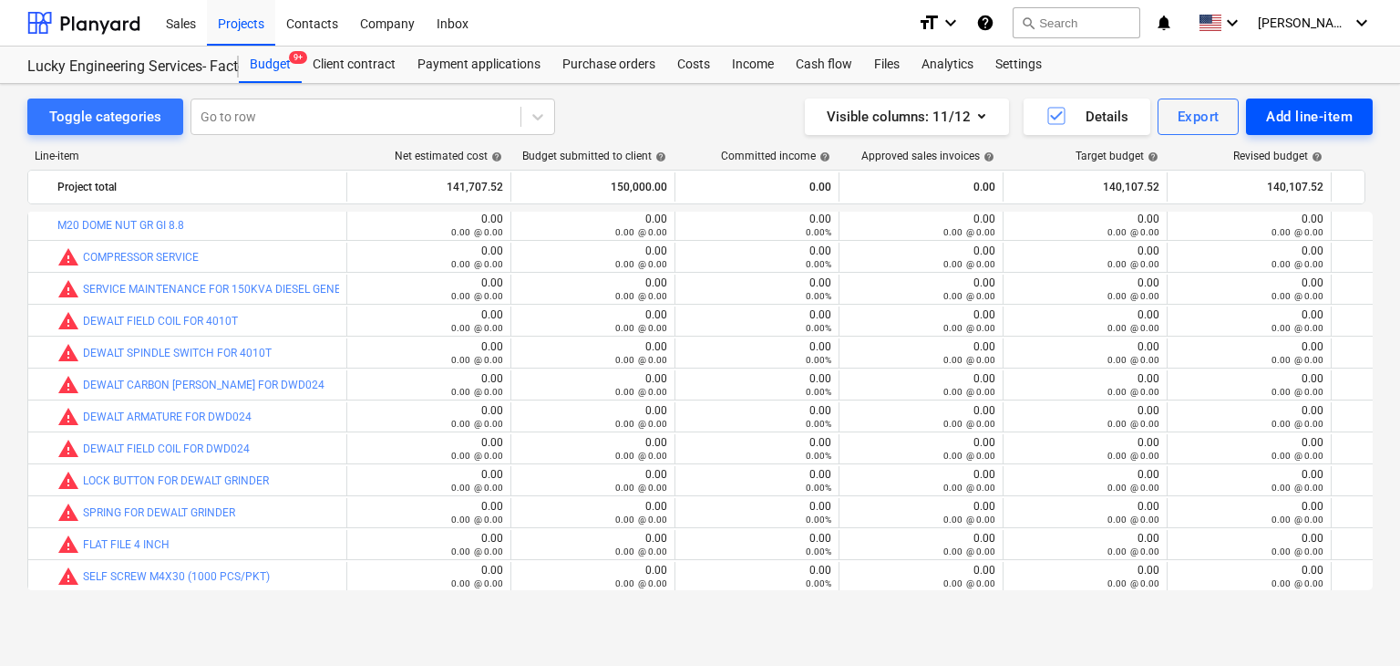
click at [1304, 113] on div "Add line-item" at bounding box center [1309, 117] width 87 height 24
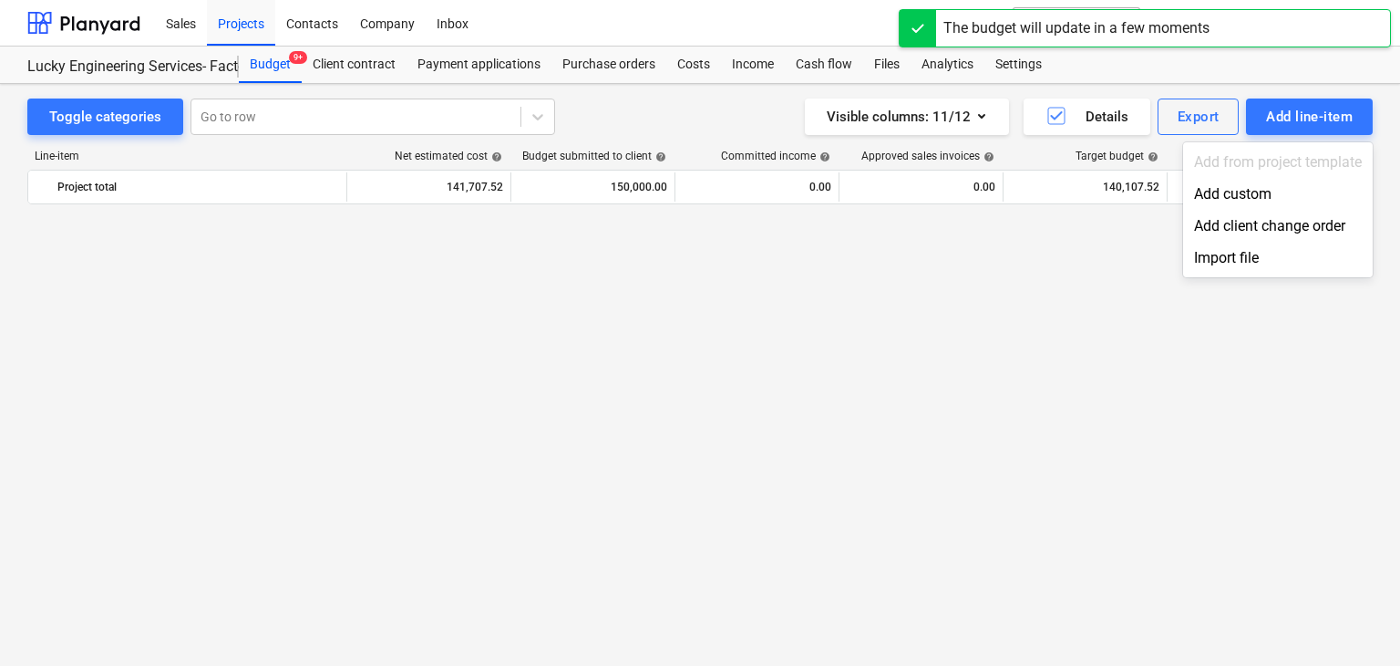
scroll to position [44137, 0]
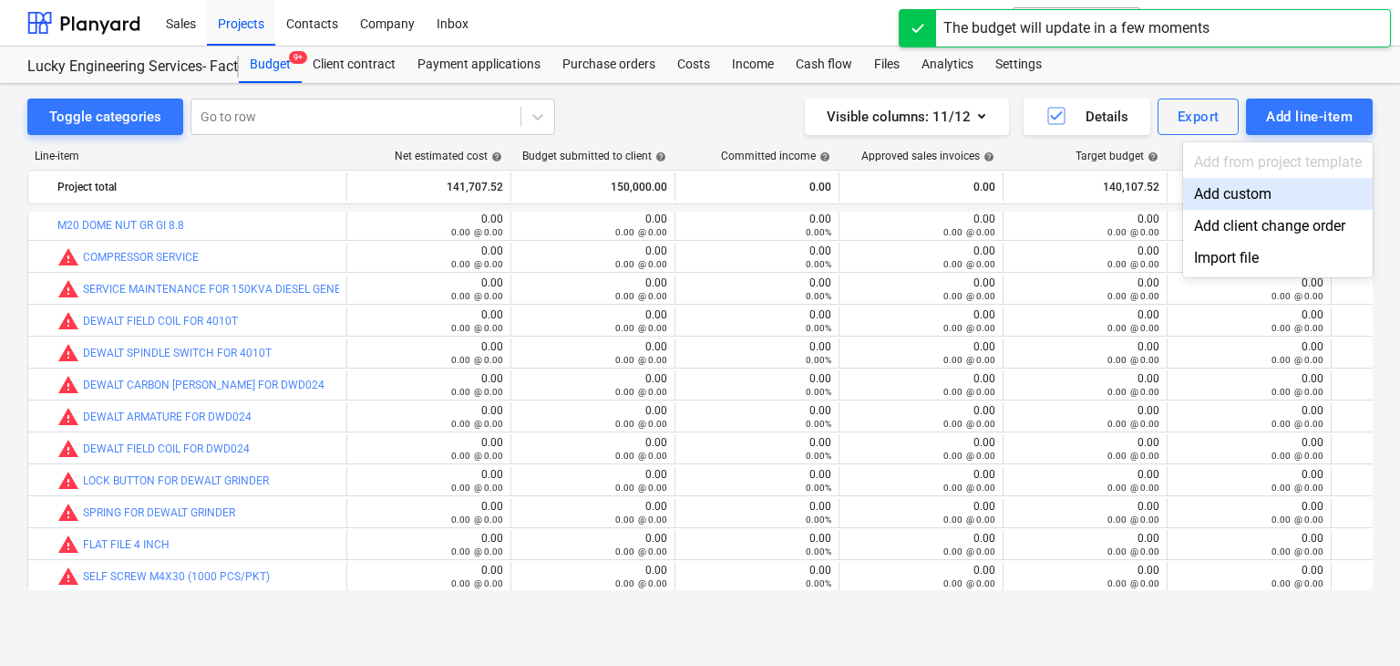
click at [1243, 190] on div "Add custom" at bounding box center [1278, 194] width 190 height 32
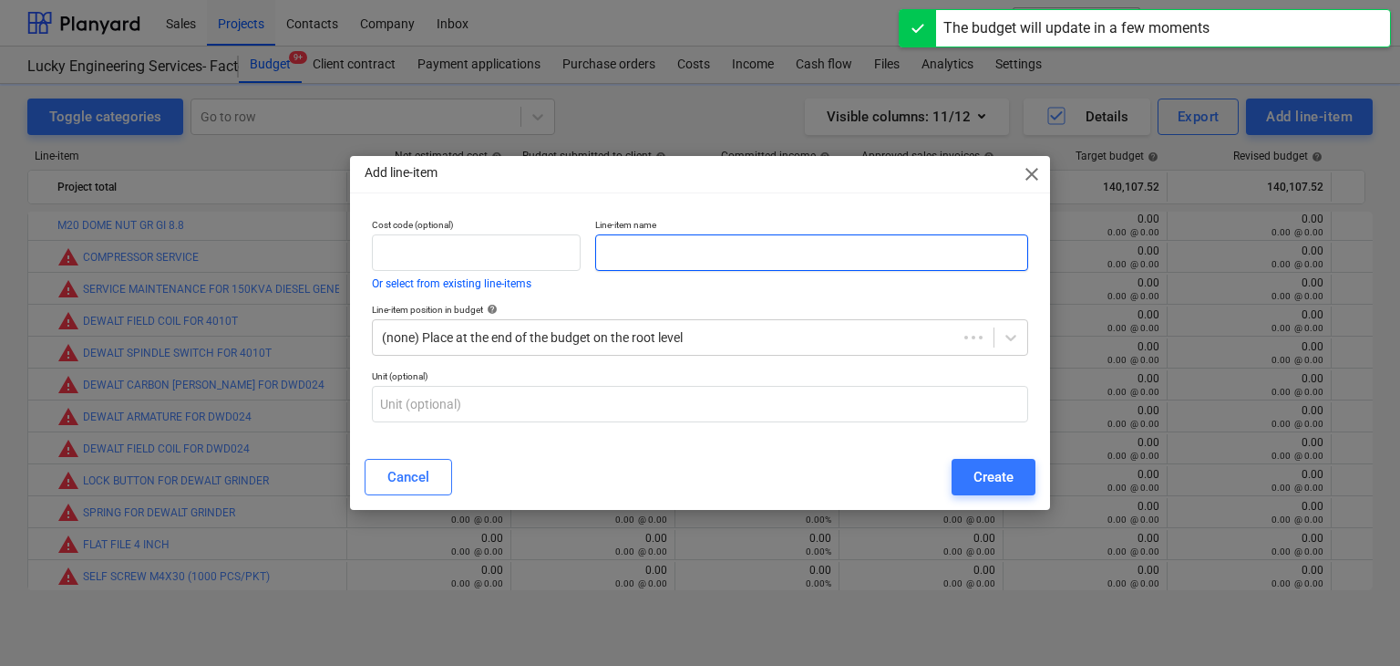
drag, startPoint x: 758, startPoint y: 258, endPoint x: 598, endPoint y: 345, distance: 181.6
click at [753, 259] on input "text" at bounding box center [811, 252] width 433 height 36
paste input "MCB RAIL"
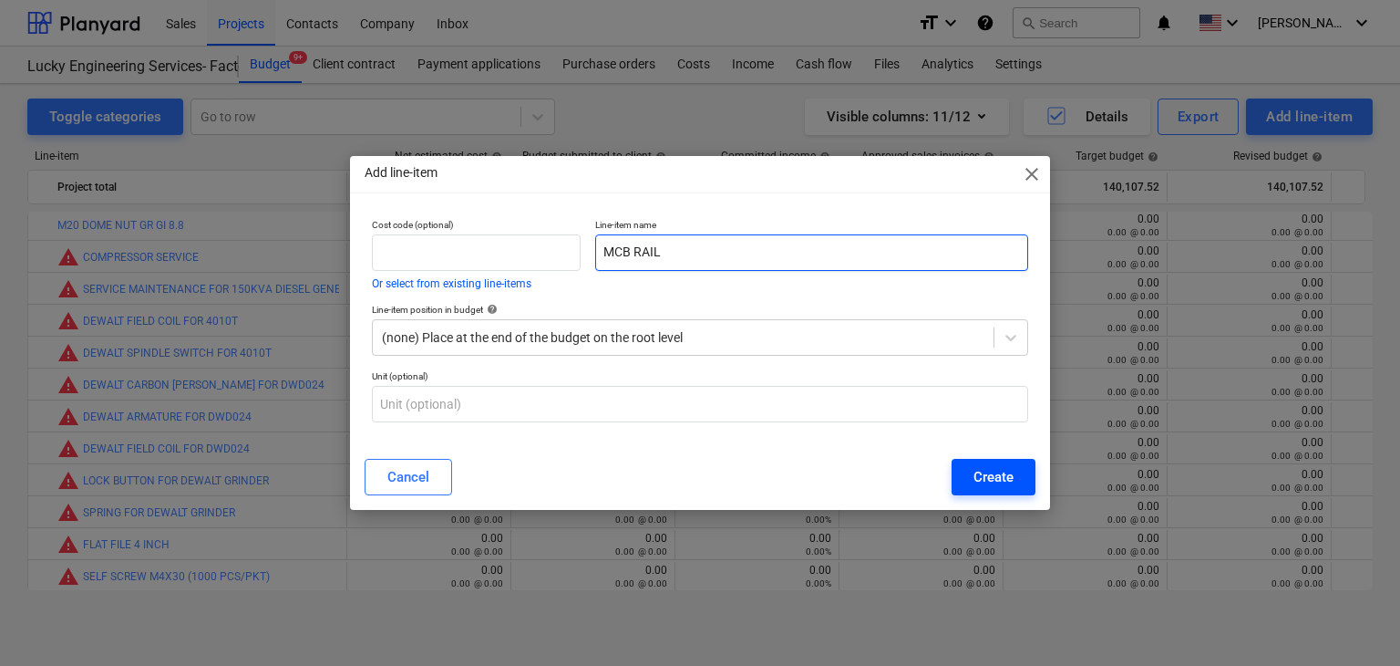
type input "MCB RAIL"
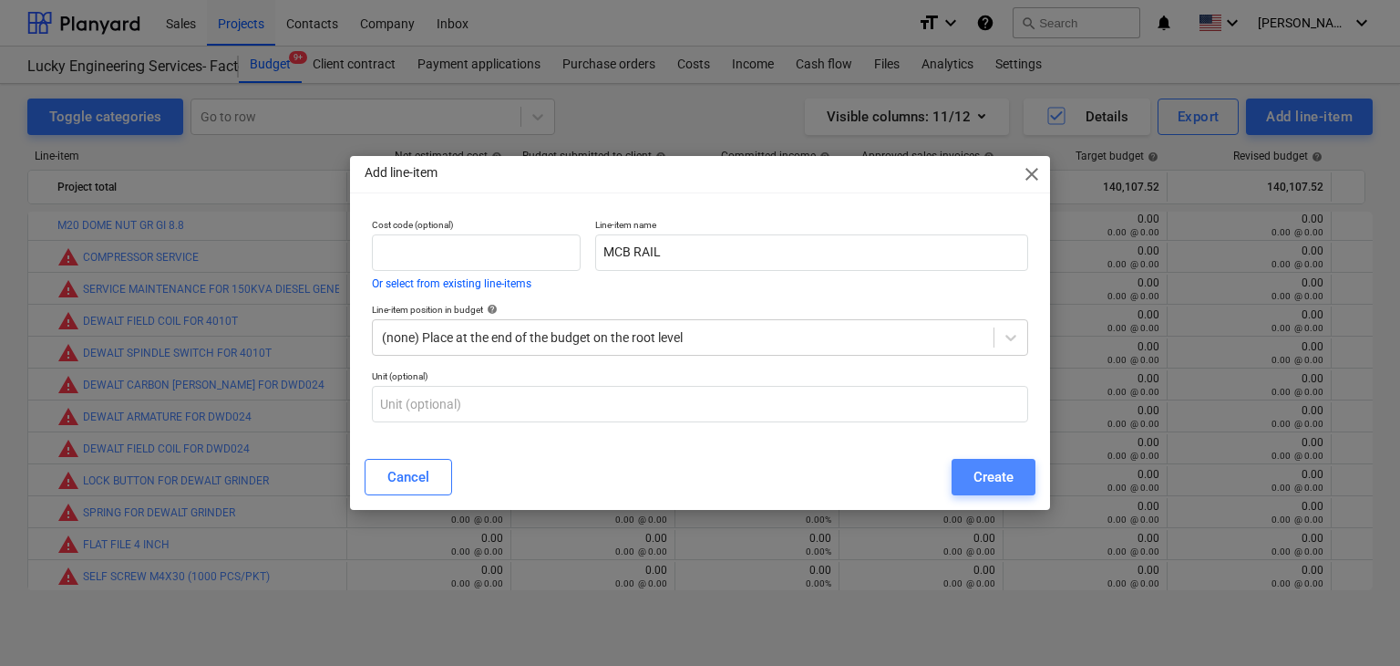
click at [983, 470] on div "Create" at bounding box center [994, 477] width 40 height 24
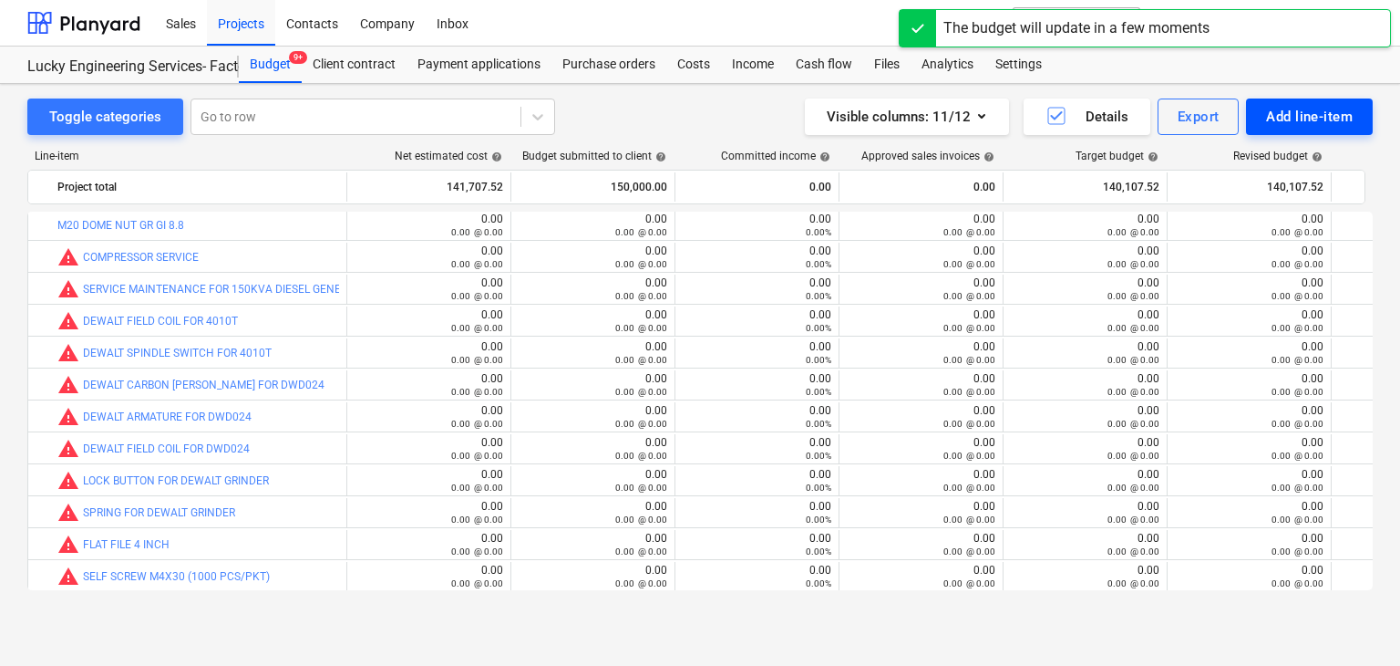
click at [1320, 124] on div "Add line-item" at bounding box center [1309, 117] width 87 height 24
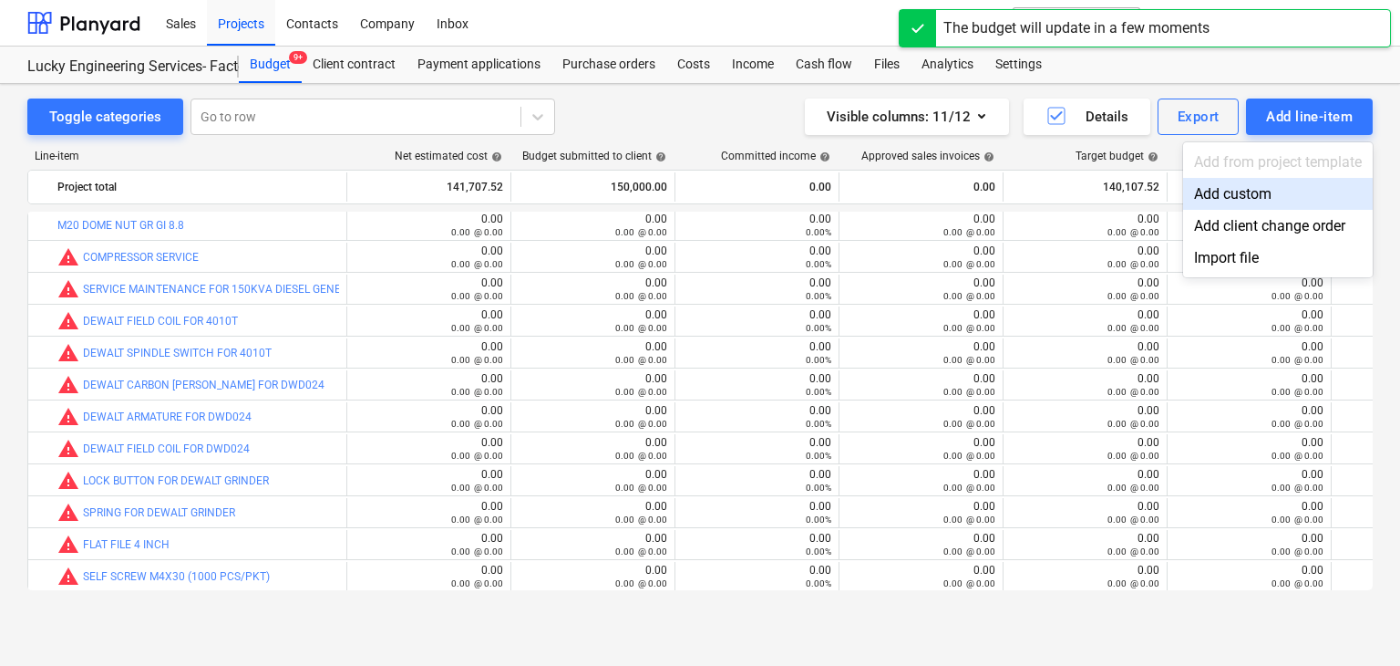
click at [1218, 201] on div "Add custom" at bounding box center [1278, 194] width 190 height 32
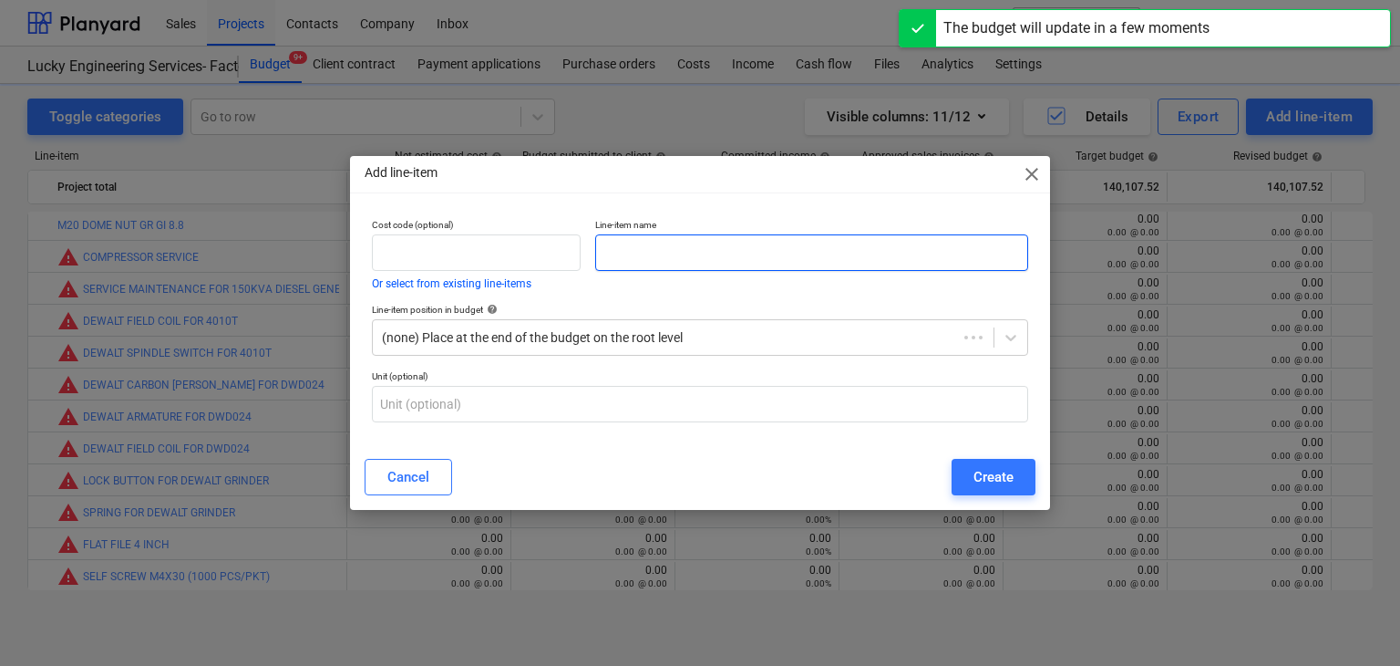
click at [717, 269] on input "text" at bounding box center [811, 252] width 433 height 36
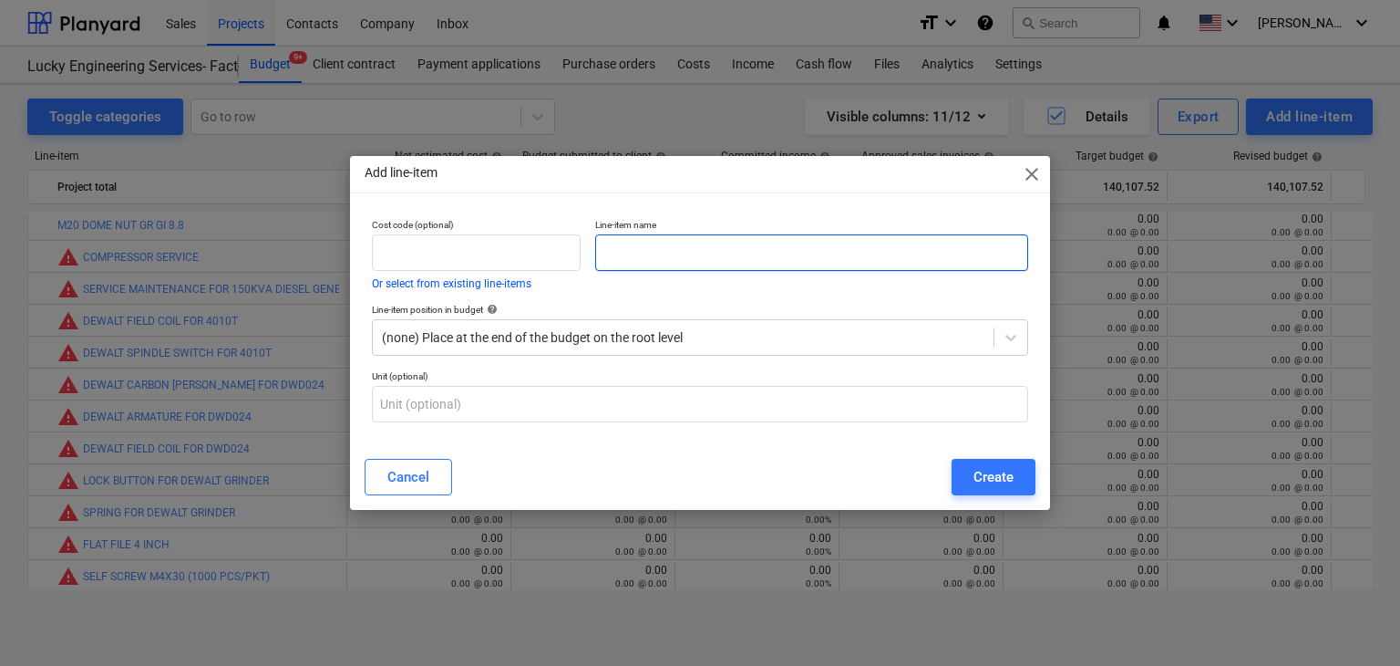
paste input "INDUSTRIAL PLUG 16A [DEMOGRAPHIC_DATA] & [DEMOGRAPHIC_DATA]"
type input "INDUSTRIAL PLUG 16A [DEMOGRAPHIC_DATA] & [DEMOGRAPHIC_DATA]"
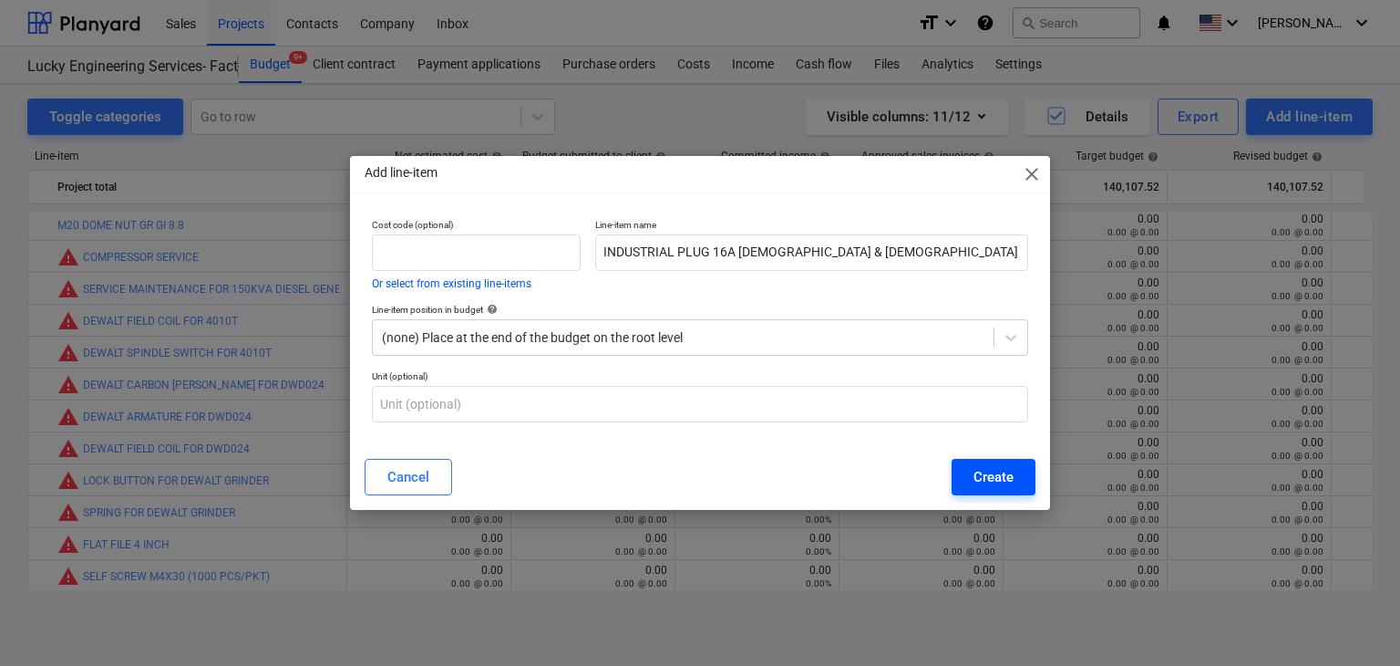
click at [982, 465] on div "Create" at bounding box center [994, 477] width 40 height 24
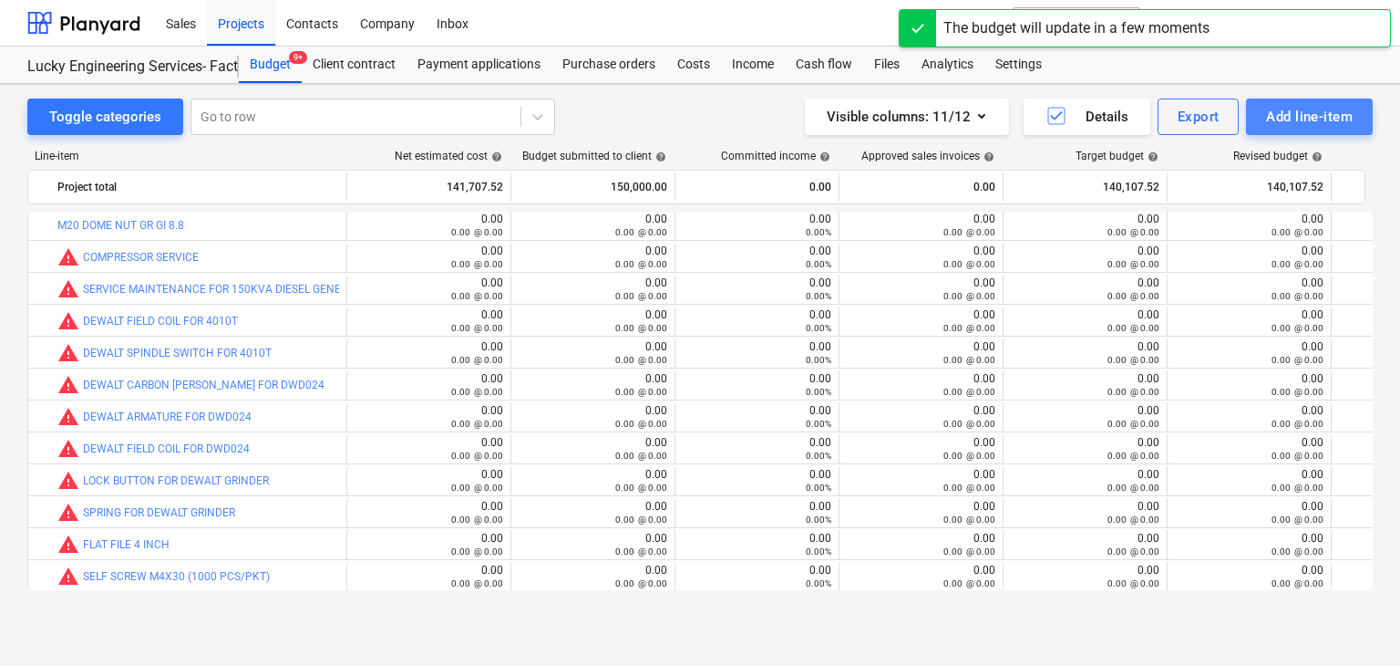
click at [1303, 125] on div "Add line-item" at bounding box center [1309, 117] width 87 height 24
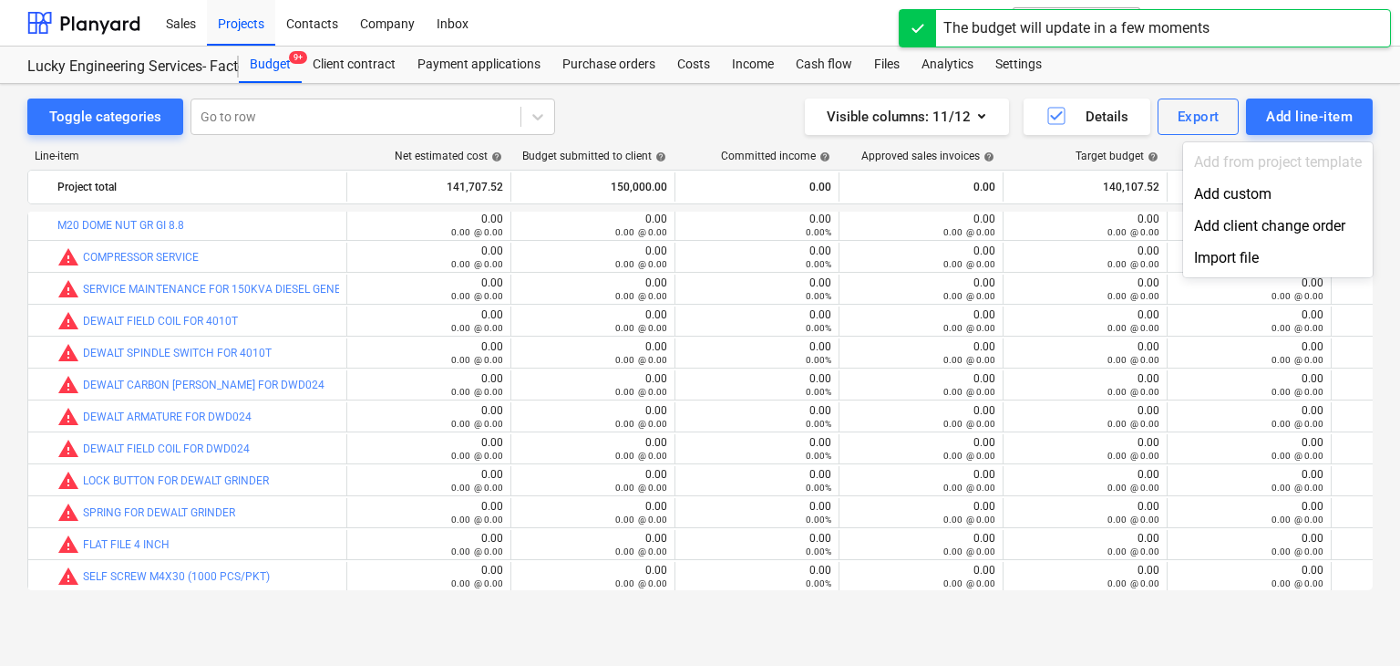
click at [1214, 182] on div "Add custom" at bounding box center [1278, 194] width 190 height 32
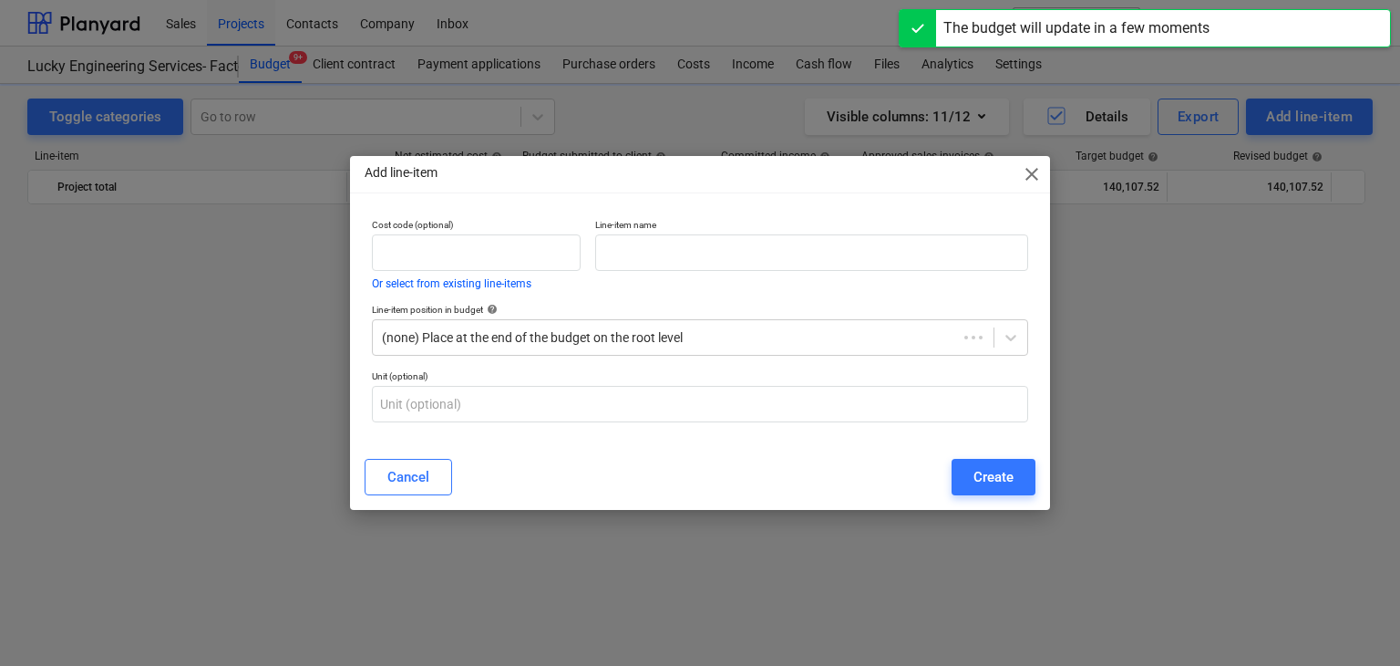
scroll to position [44137, 0]
click at [733, 274] on div "Line-item name" at bounding box center [812, 254] width 448 height 85
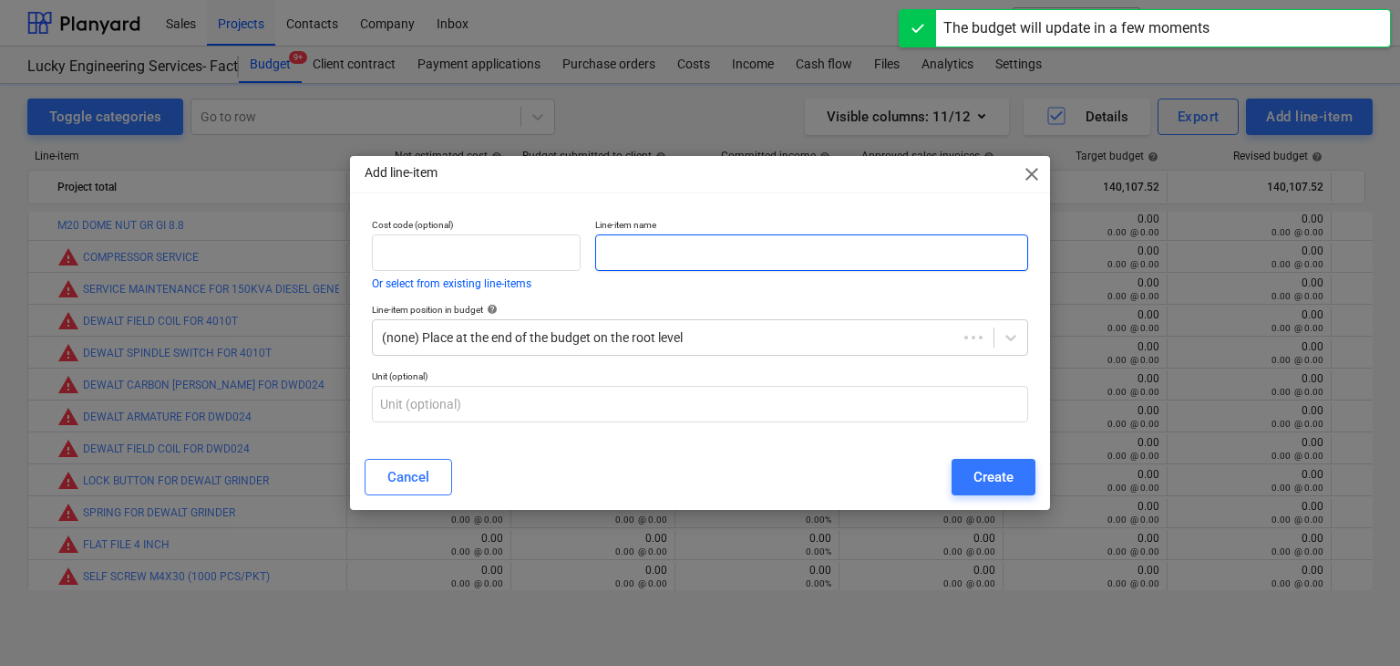
drag, startPoint x: 695, startPoint y: 263, endPoint x: 336, endPoint y: 642, distance: 521.7
click at [682, 274] on div "Line-item name" at bounding box center [812, 254] width 448 height 85
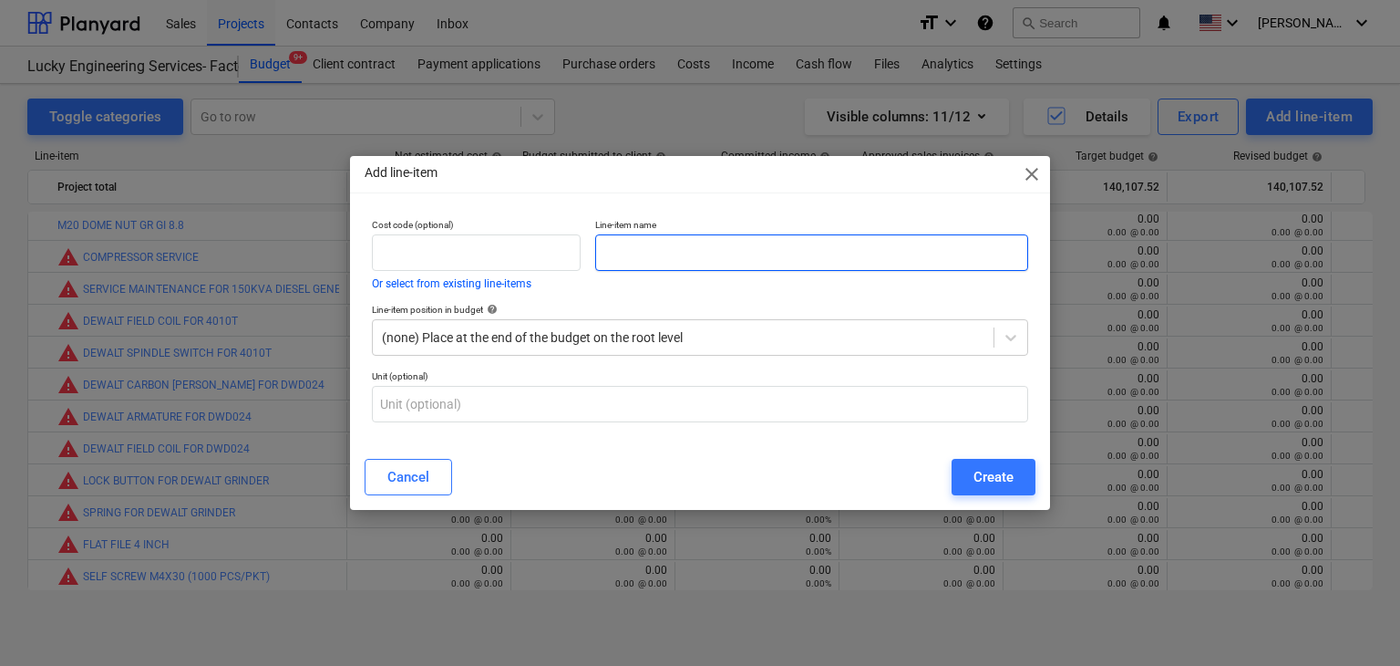
paste input "INDUSTRIAL [DEMOGRAPHIC_DATA] WALL PLUG 220V/16A"
type input "INDUSTRIAL [DEMOGRAPHIC_DATA] WALL PLUG 220V/16A"
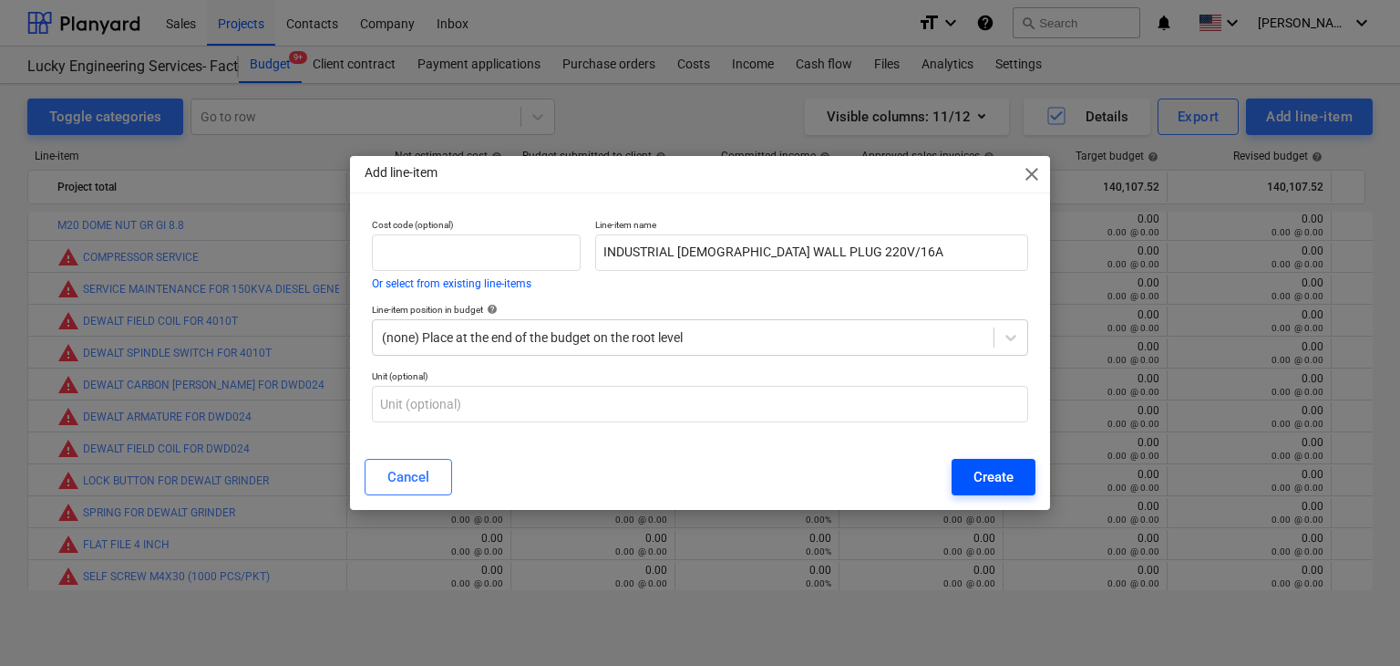
click at [1006, 472] on div "Create" at bounding box center [994, 477] width 40 height 24
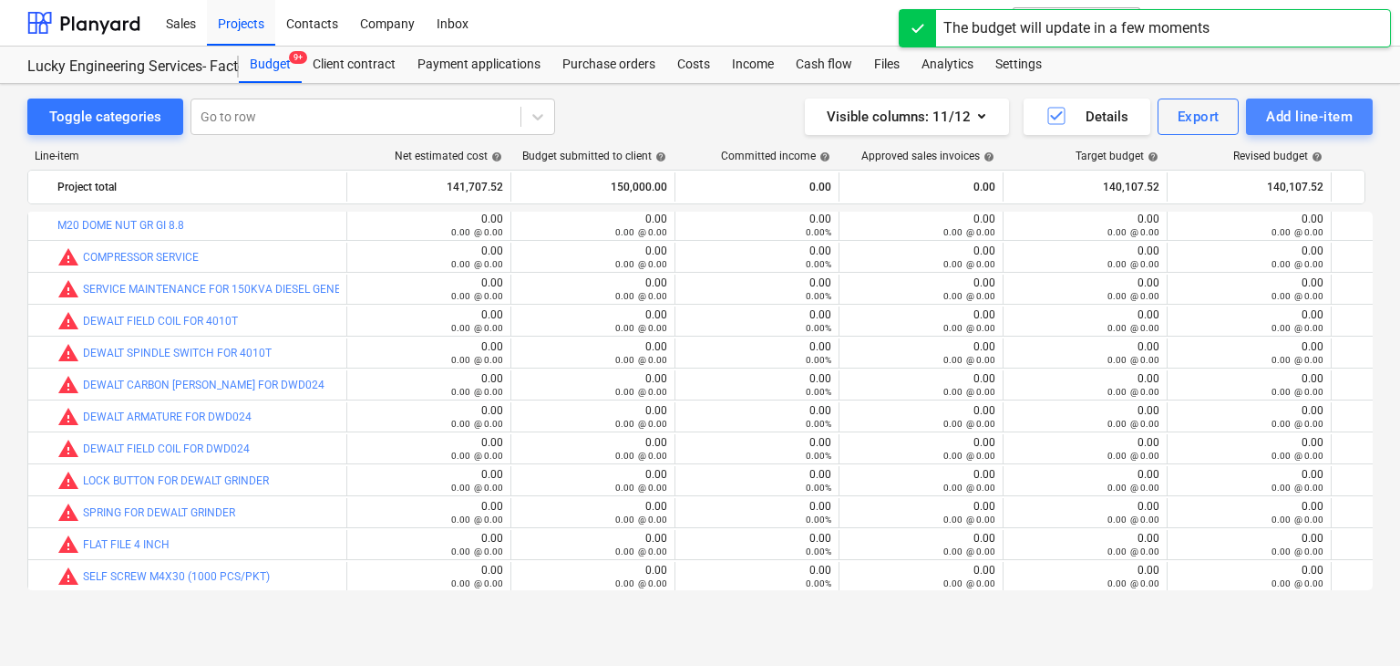
click at [1266, 114] on button "Add line-item" at bounding box center [1309, 116] width 127 height 36
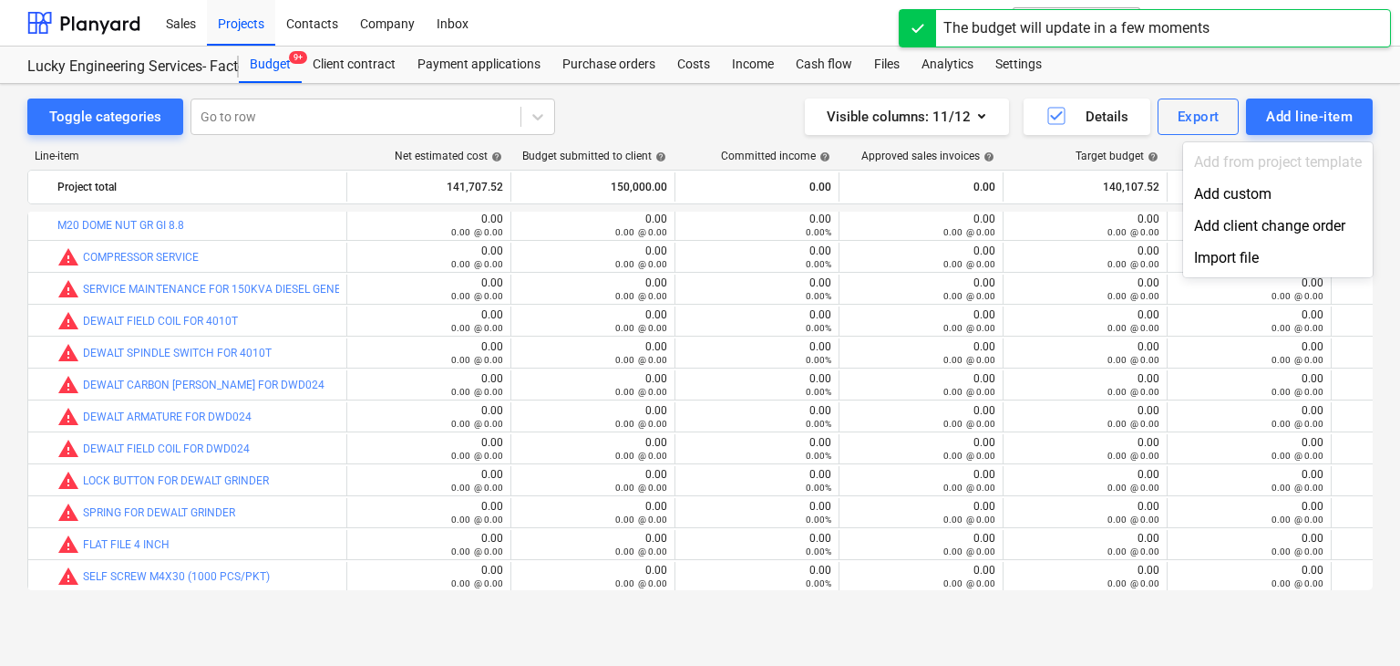
click at [1222, 193] on div "Add custom" at bounding box center [1278, 194] width 190 height 32
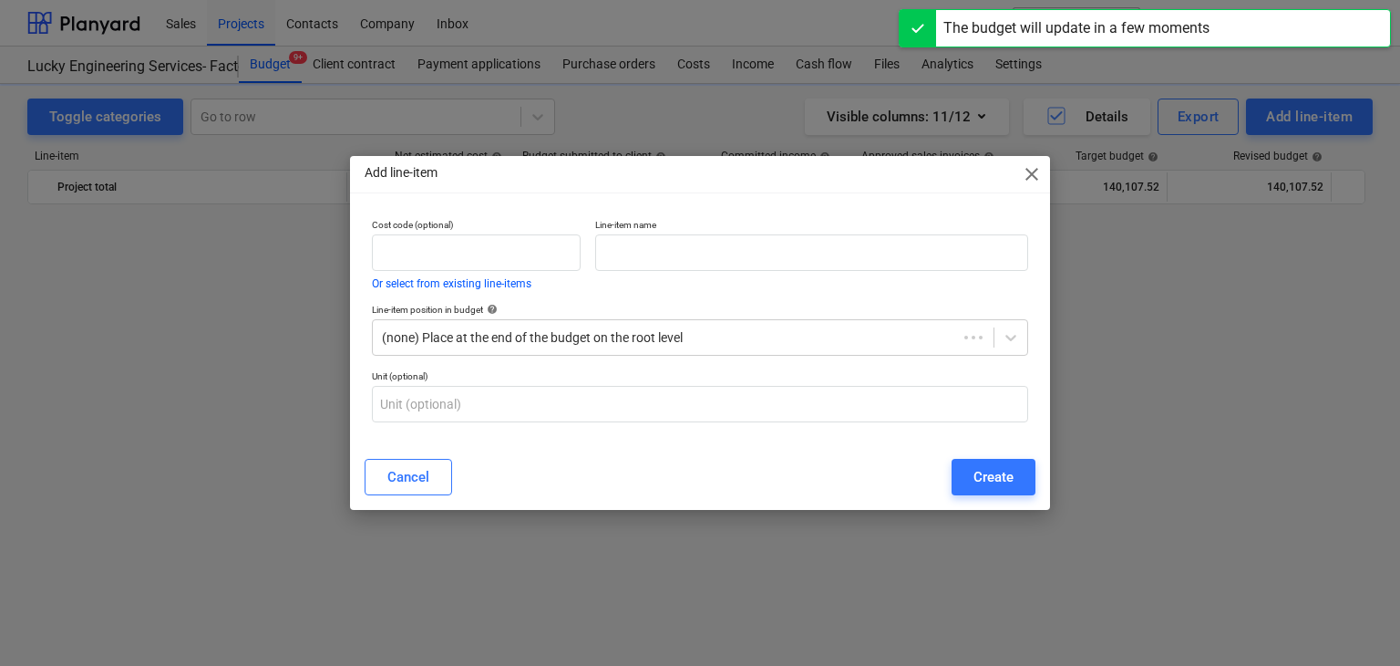
scroll to position [44137, 0]
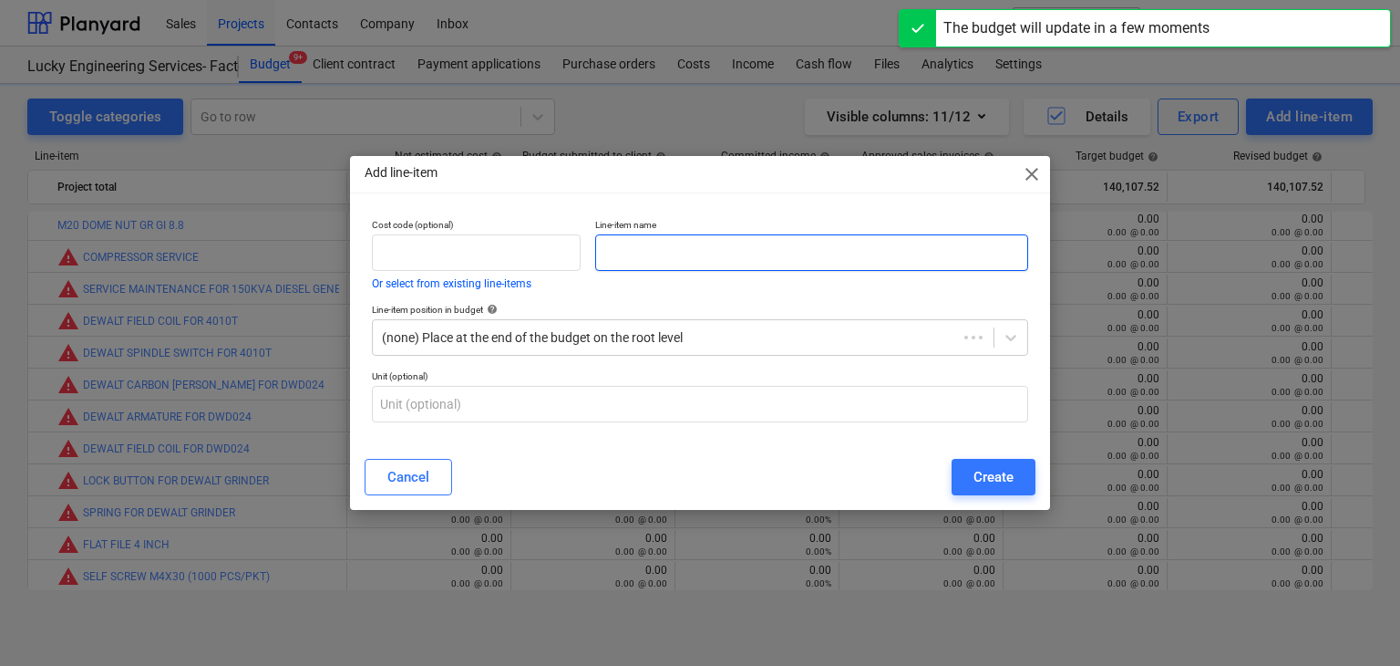
click at [688, 245] on input "text" at bounding box center [811, 252] width 433 height 36
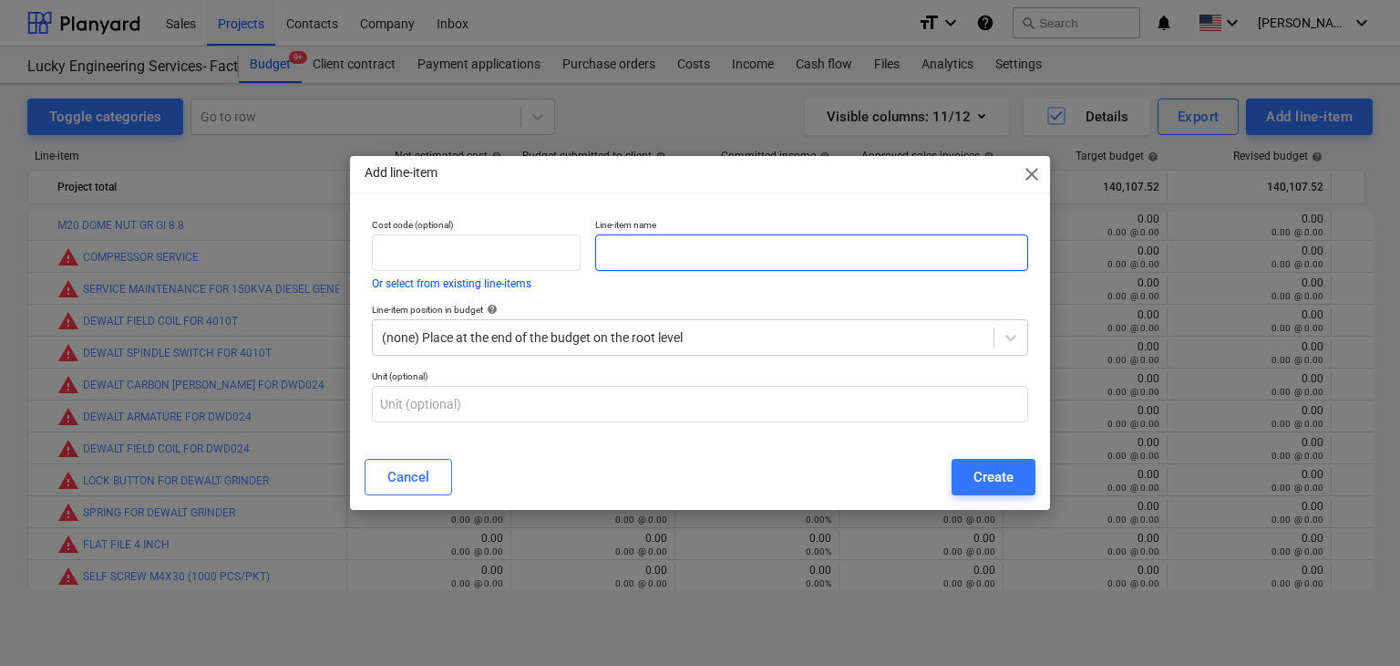
paste input "WALL PLUG 415-380V/32A"
type input "WALL PLUG 415-380V/32A"
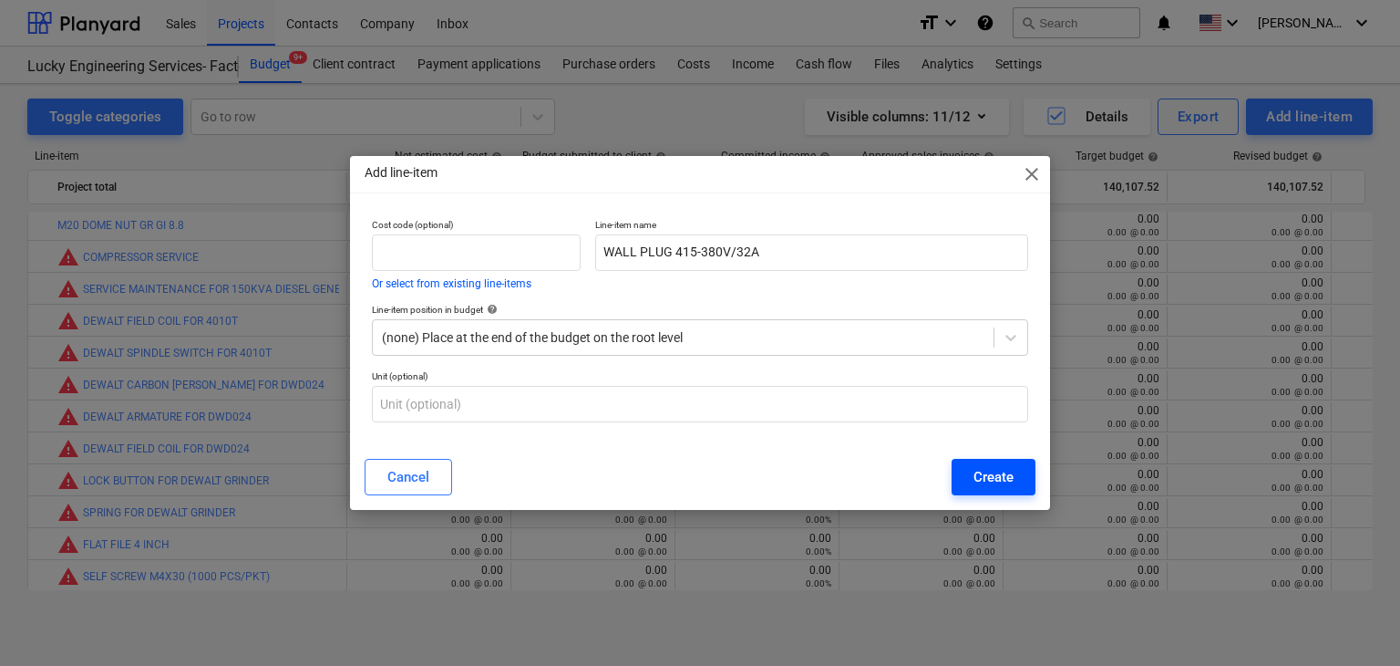
click at [992, 474] on div "Create" at bounding box center [994, 477] width 40 height 24
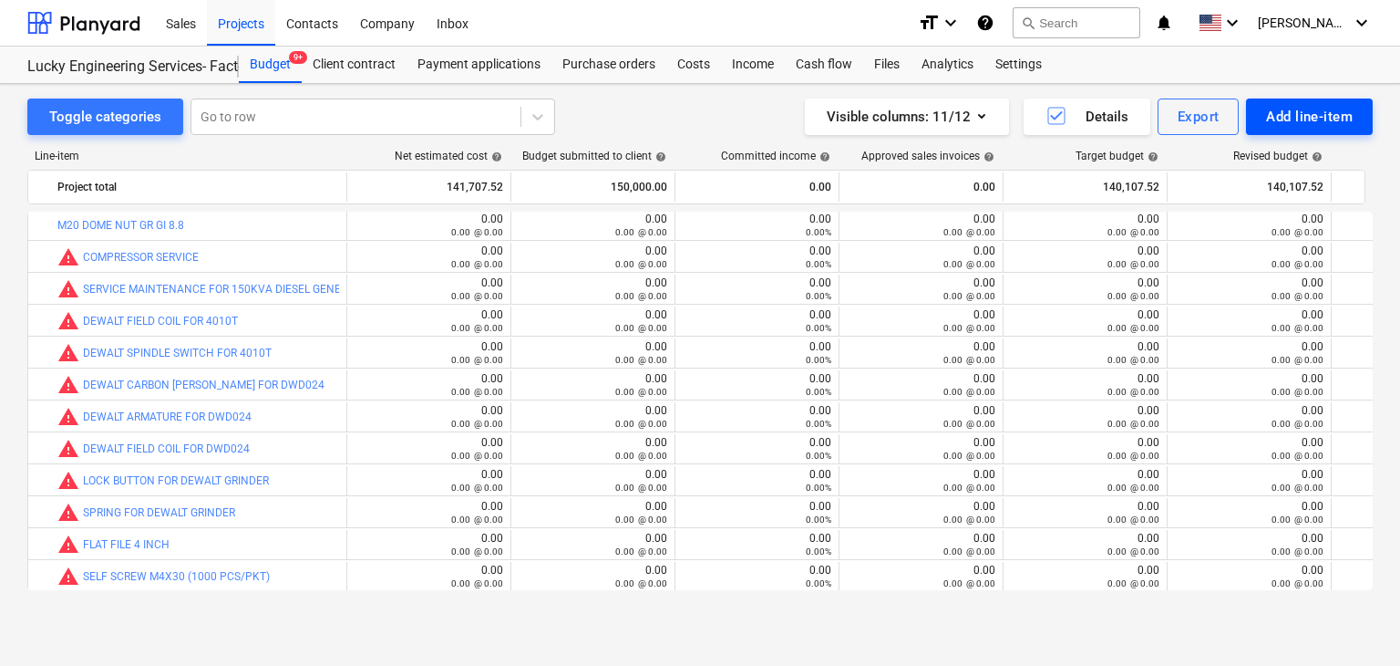
click at [1305, 115] on div "Add line-item" at bounding box center [1309, 117] width 87 height 24
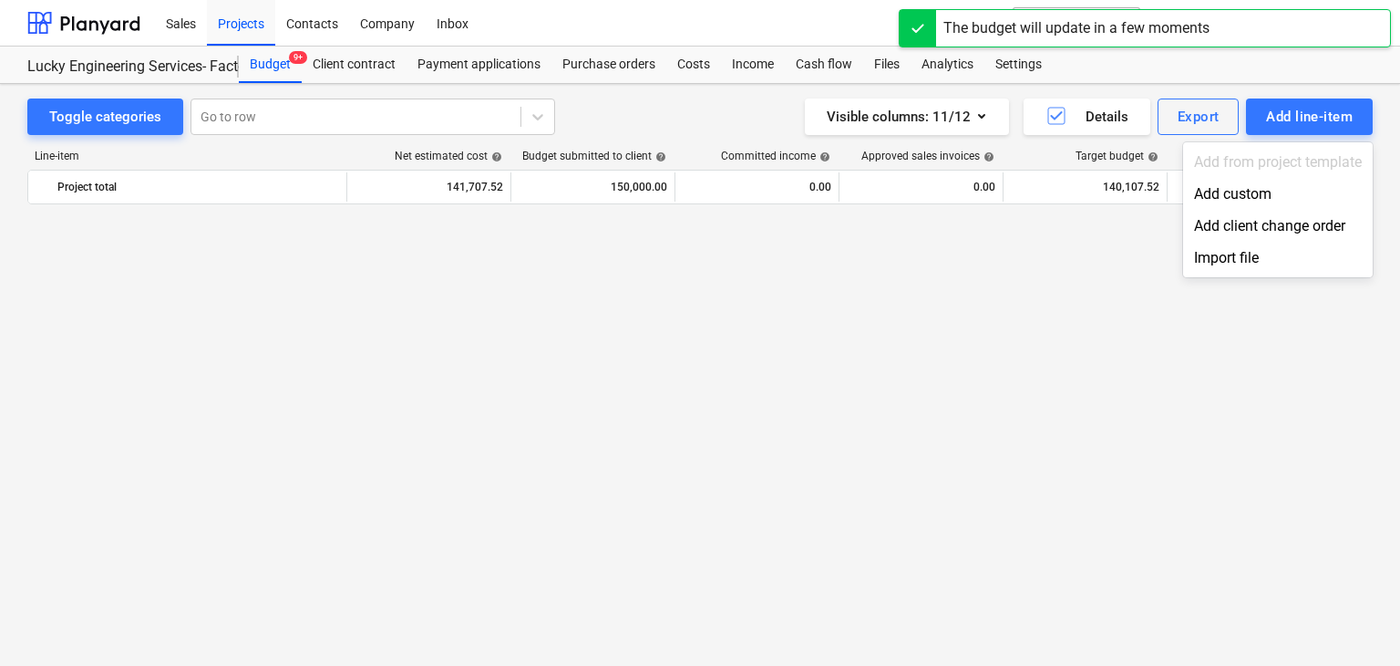
scroll to position [44137, 0]
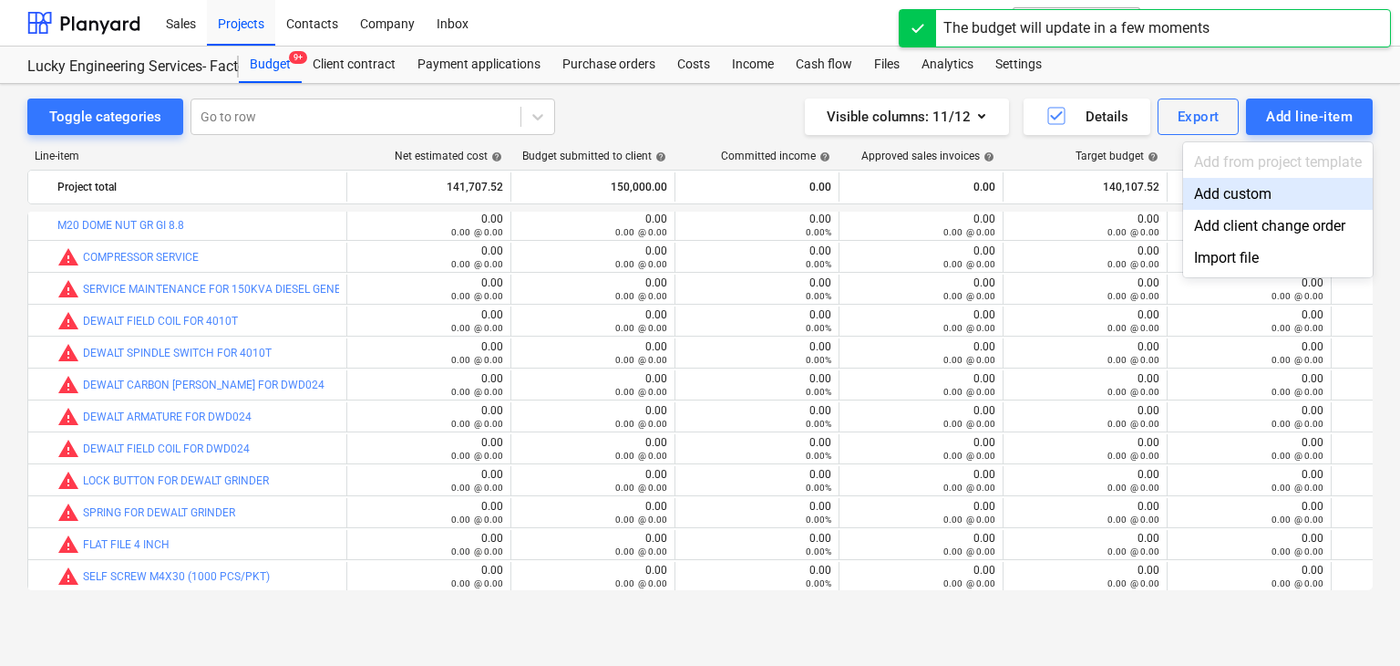
click at [1245, 190] on div "Add custom" at bounding box center [1278, 194] width 190 height 32
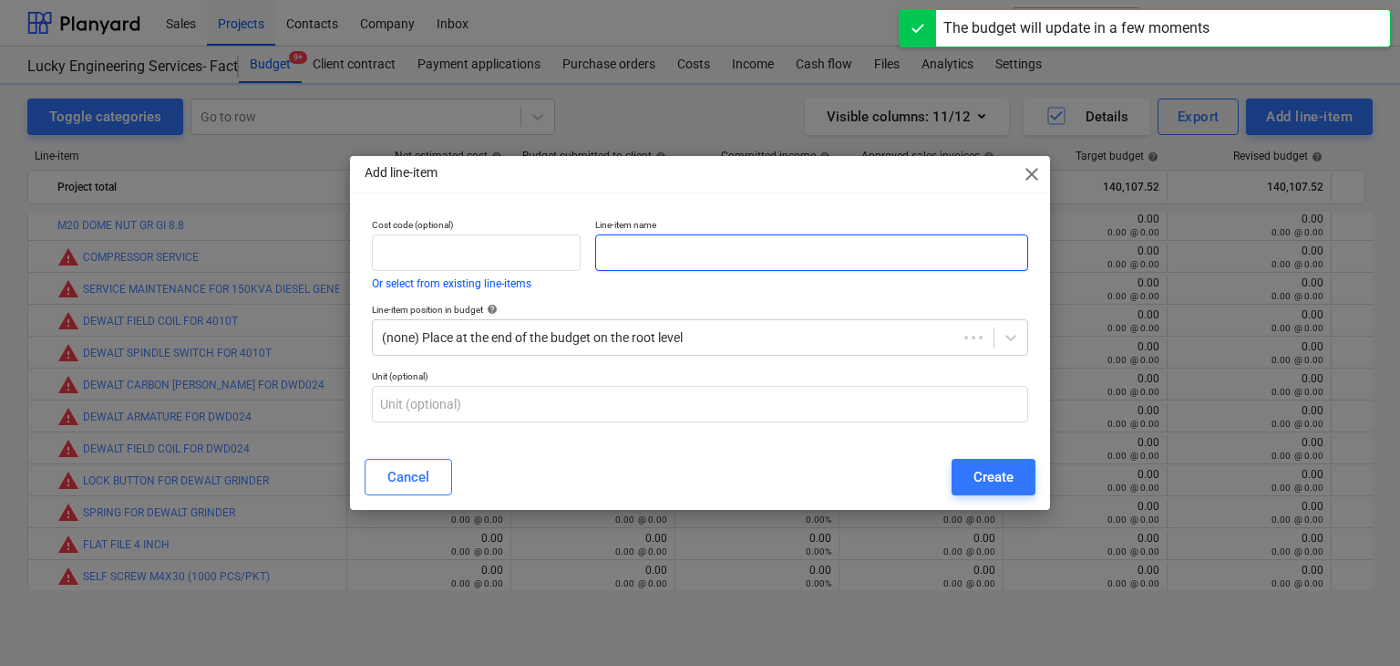
click at [739, 237] on input "text" at bounding box center [811, 252] width 433 height 36
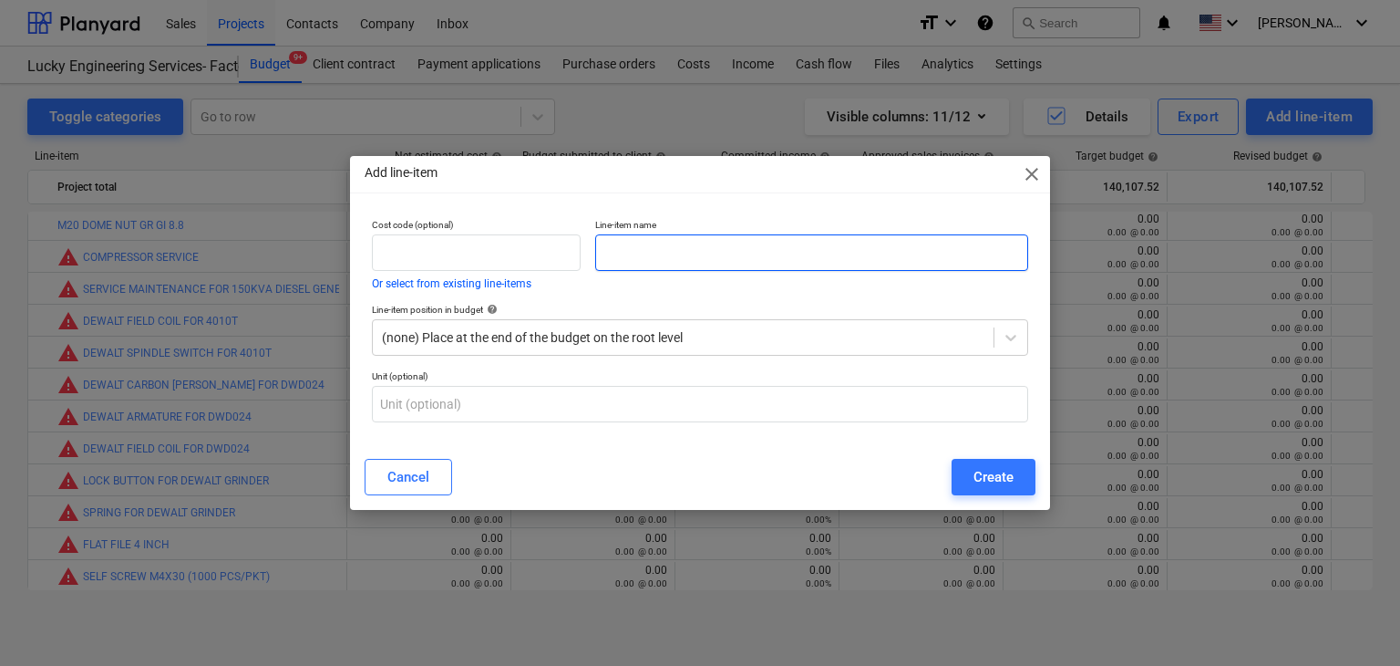
paste input "ISOLATION TAPE"
type input "ISOLATION TAPE"
click at [1003, 453] on div "Cancel Create" at bounding box center [700, 476] width 693 height 51
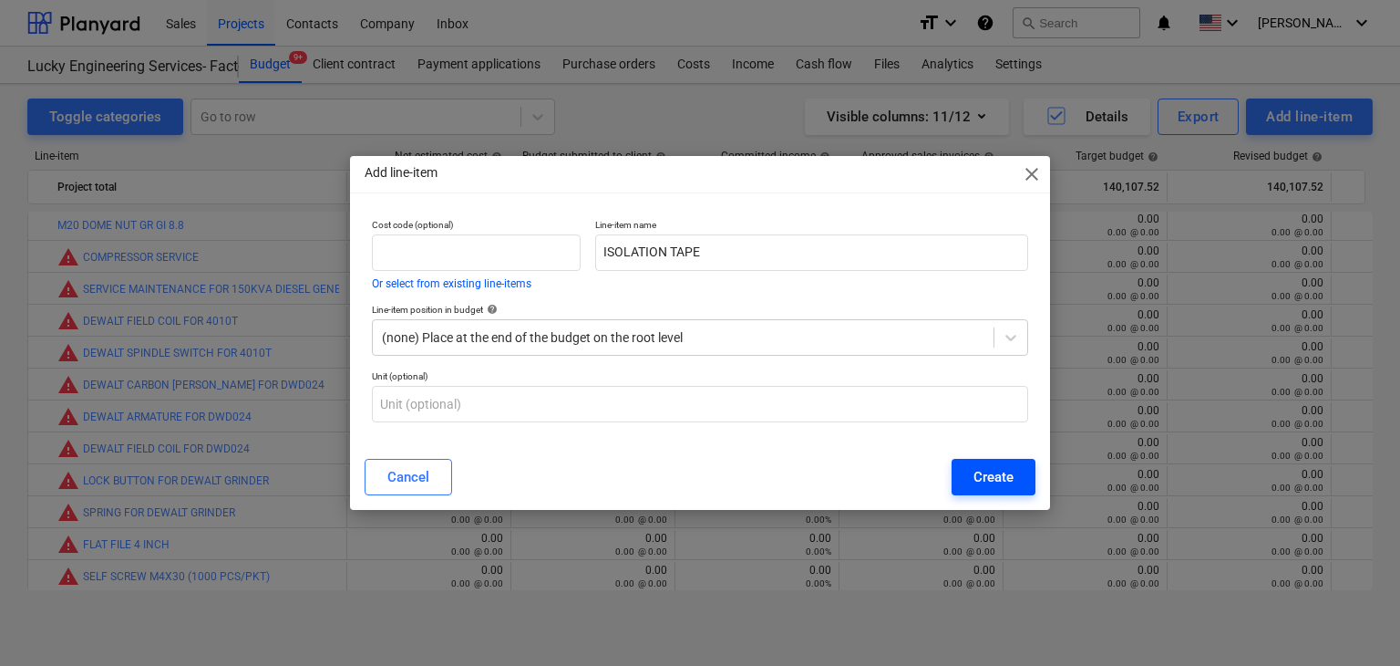
click at [995, 468] on div "Create" at bounding box center [994, 477] width 40 height 24
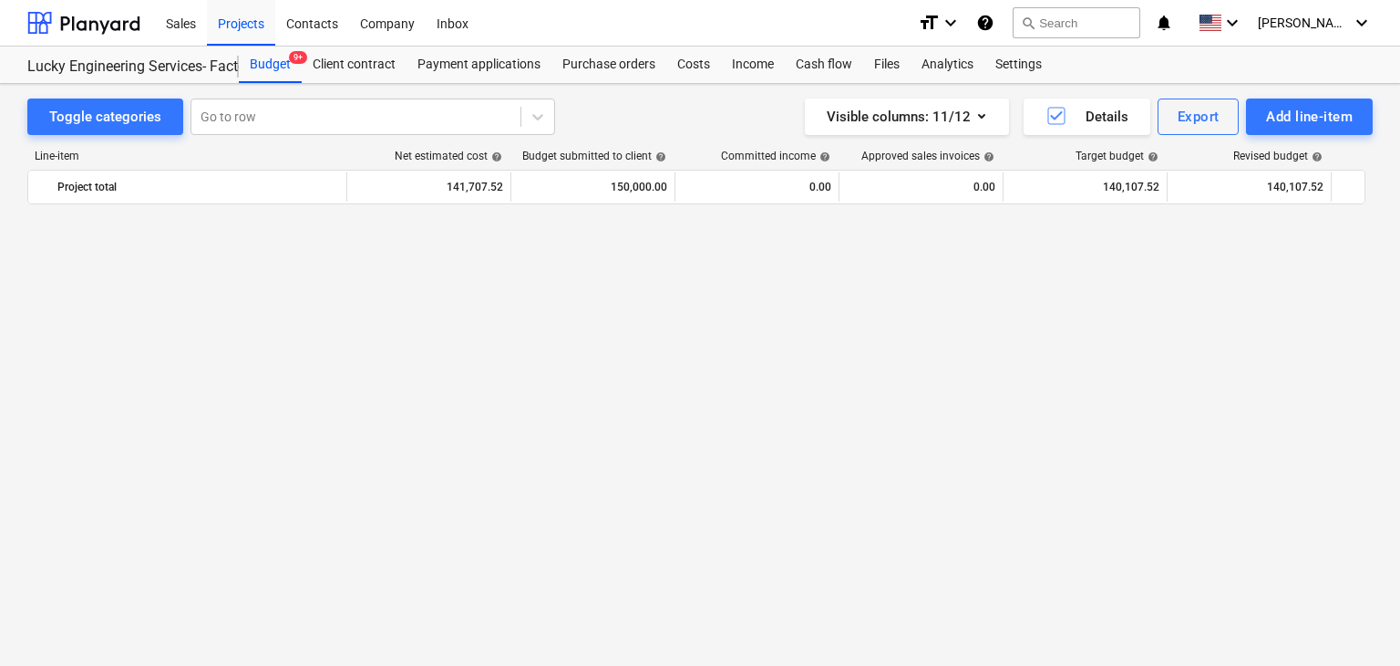
scroll to position [44137, 0]
